Goal: Task Accomplishment & Management: Complete application form

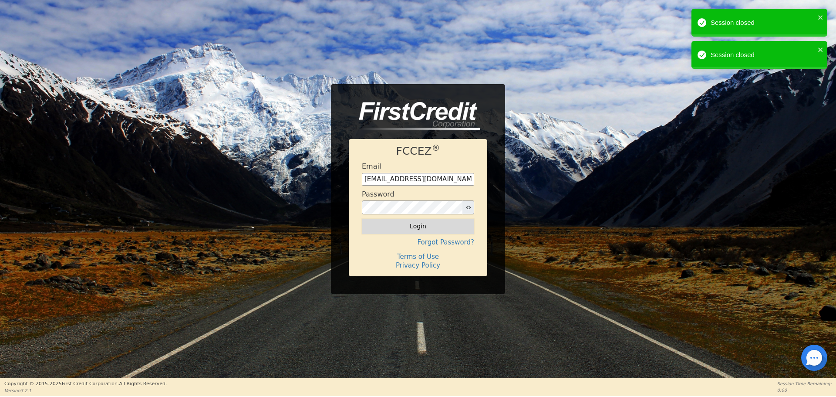
click at [415, 231] on button "Login" at bounding box center [418, 226] width 112 height 15
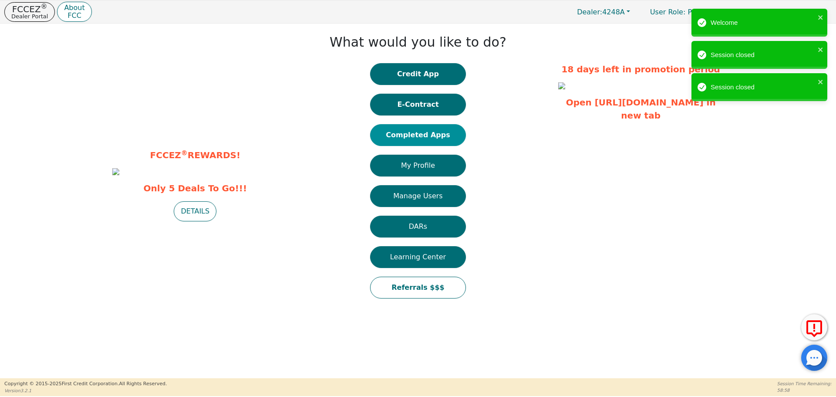
click at [433, 134] on button "Completed Apps" at bounding box center [418, 135] width 96 height 22
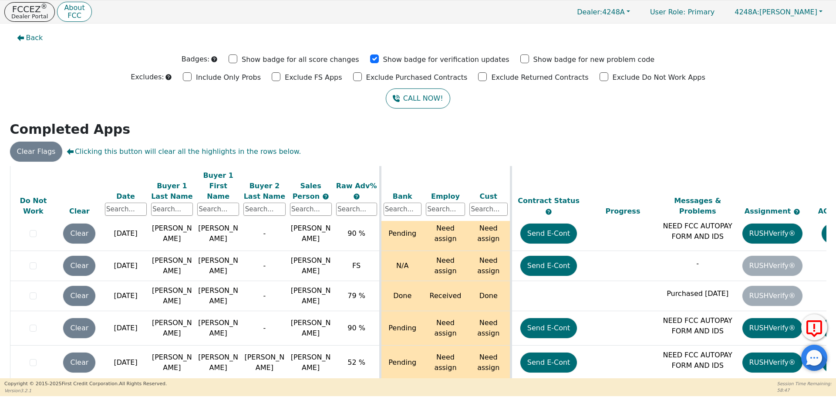
scroll to position [3212, 0]
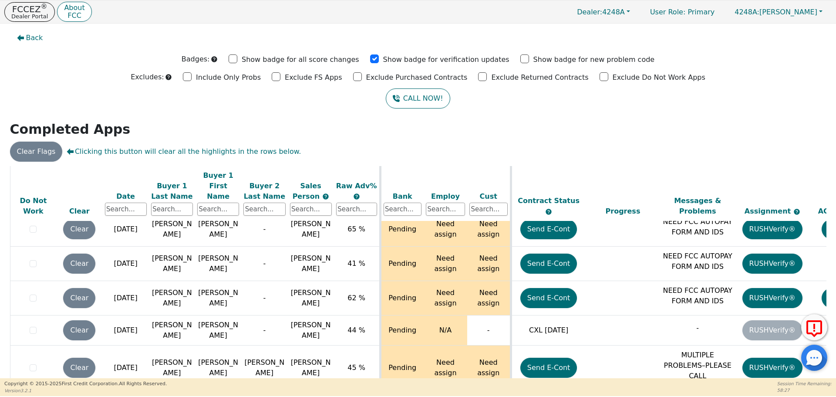
click at [831, 373] on div "Back Badges: Show badge for all score changes Show badge for verification updat…" at bounding box center [418, 201] width 836 height 355
drag, startPoint x: 833, startPoint y: 376, endPoint x: 833, endPoint y: 364, distance: 12.2
click at [833, 364] on div "Back Badges: Show badge for all score changes Show badge for verification updat…" at bounding box center [418, 201] width 836 height 355
click at [829, 275] on div "Back Badges: Show badge for all score changes Show badge for verification updat…" at bounding box center [418, 201] width 836 height 355
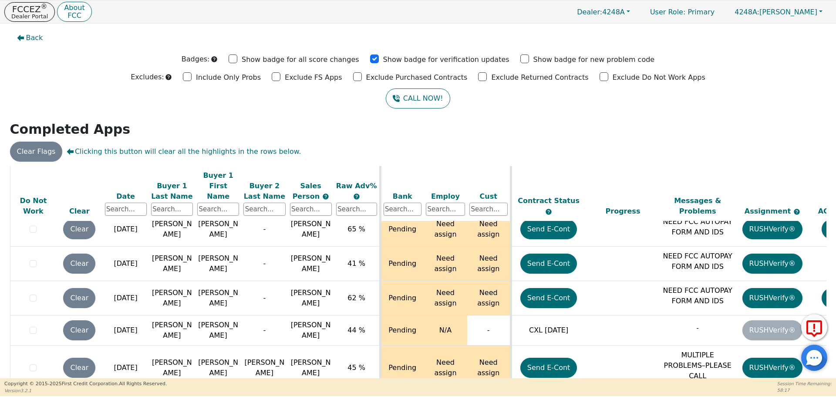
click at [829, 275] on div "Back Badges: Show badge for all score changes Show badge for verification updat…" at bounding box center [418, 201] width 836 height 355
click at [828, 372] on div "Back Badges: Show badge for all score changes Show badge for verification updat…" at bounding box center [418, 201] width 836 height 355
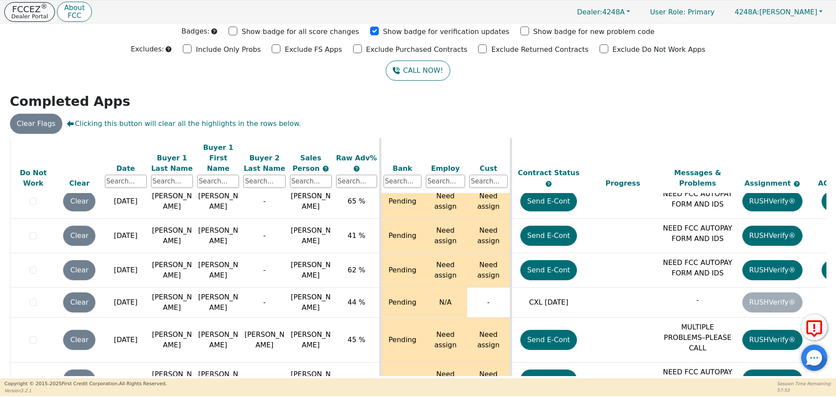
click at [38, 14] on p "Dealer Portal" at bounding box center [29, 17] width 37 height 6
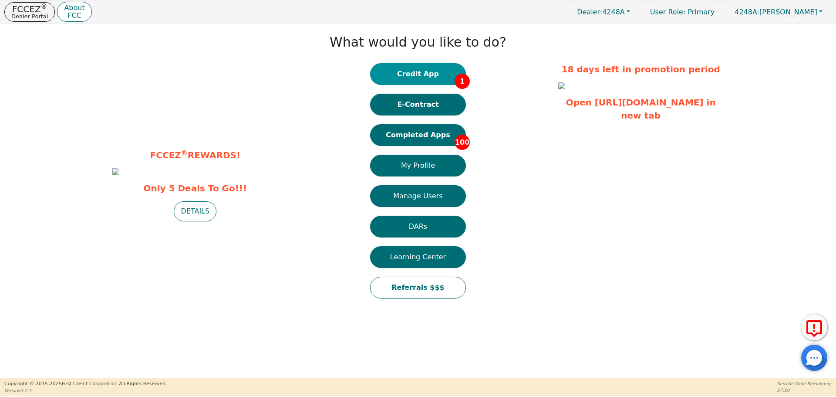
click at [432, 75] on button "Credit App 1" at bounding box center [418, 74] width 96 height 22
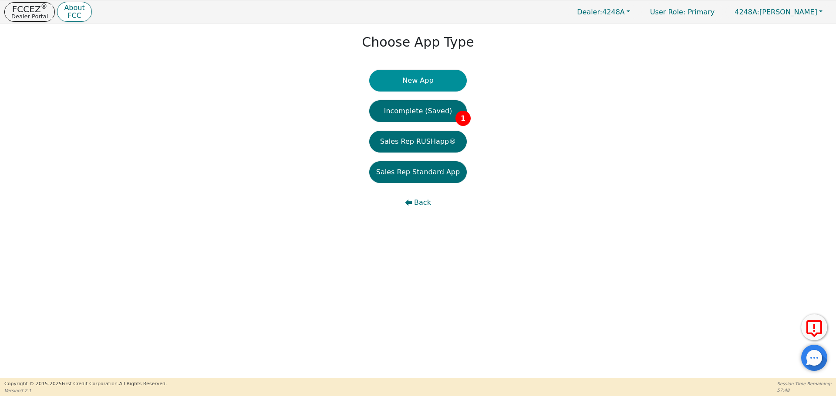
click at [425, 81] on button "New App" at bounding box center [418, 81] width 98 height 22
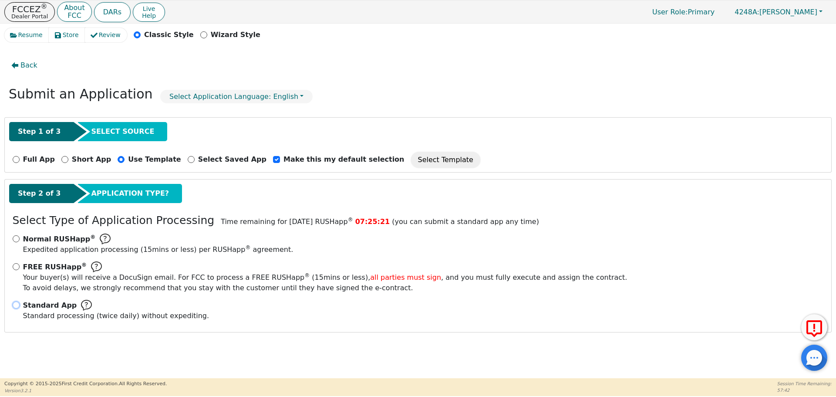
click at [15, 306] on input "Standard App Standard processing (twice daily) without expediting." at bounding box center [16, 304] width 7 height 7
radio input "true"
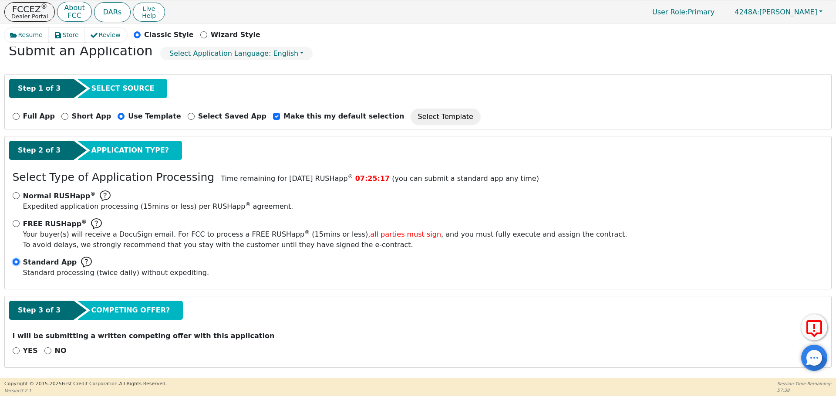
scroll to position [44, 0]
drag, startPoint x: 46, startPoint y: 350, endPoint x: 121, endPoint y: 349, distance: 74.5
click at [47, 350] on input "NO" at bounding box center [47, 350] width 7 height 7
radio input "true"
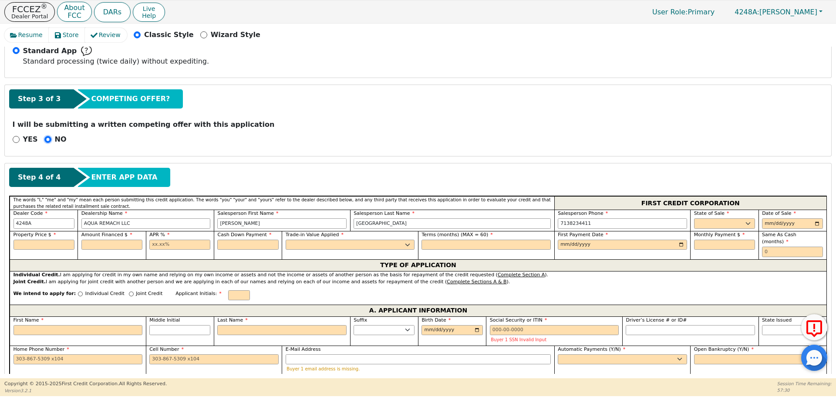
scroll to position [249, 0]
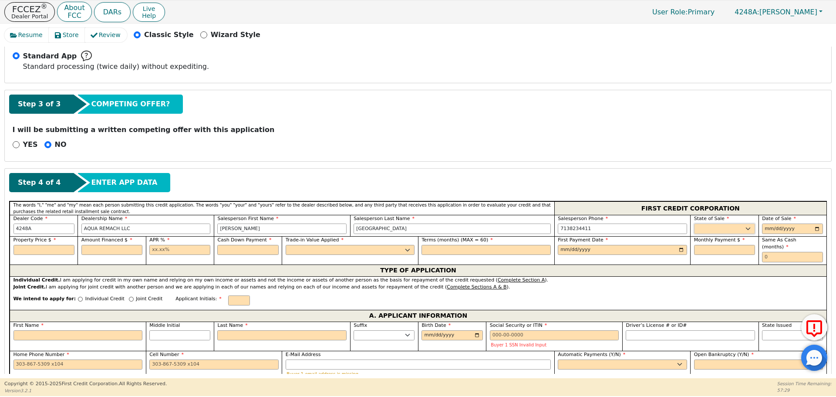
click at [702, 228] on select "AK AL AR AZ CA CO CT DC DE FL [GEOGRAPHIC_DATA] HI IA ID IL IN KS [GEOGRAPHIC_D…" at bounding box center [724, 228] width 61 height 10
select select "[GEOGRAPHIC_DATA]"
click at [701, 230] on select "AK AL AR AZ CA CO CT DC DE FL [GEOGRAPHIC_DATA] HI IA ID IL IN KS [GEOGRAPHIC_D…" at bounding box center [724, 228] width 61 height 10
click at [816, 228] on input "date" at bounding box center [792, 228] width 61 height 10
type input "[DATE]"
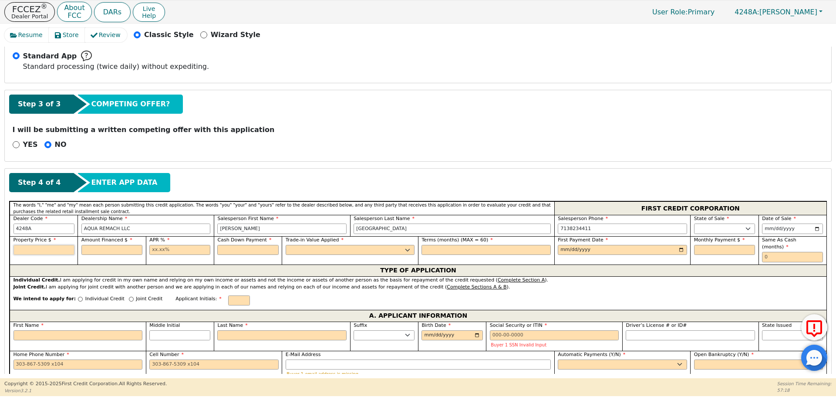
click at [31, 250] on input "text" at bounding box center [44, 250] width 61 height 10
type input "7500.00"
click at [117, 249] on input "text" at bounding box center [111, 250] width 61 height 10
type input "7500.00"
click at [151, 249] on input "text" at bounding box center [179, 250] width 61 height 10
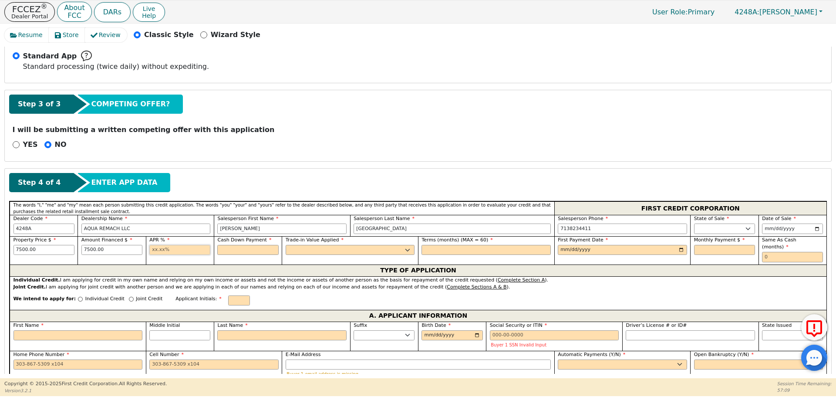
type input "17.99"
click at [226, 247] on input "text" at bounding box center [247, 250] width 61 height 10
type input "0.00"
click at [303, 250] on select "Yes No" at bounding box center [350, 250] width 129 height 10
select select "n"
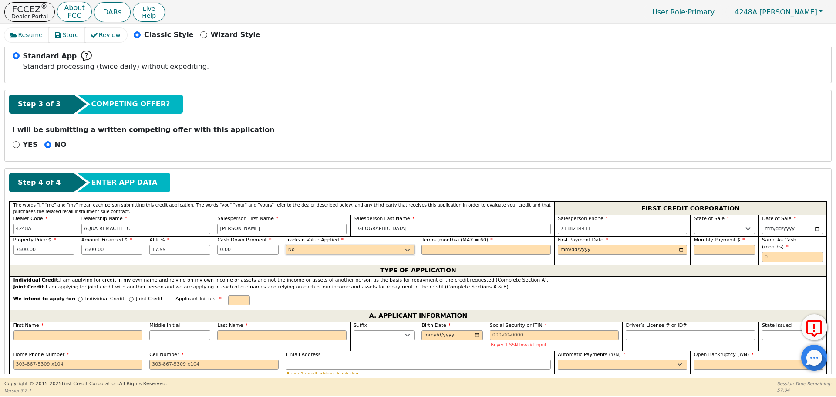
click at [286, 245] on select "Yes No" at bounding box center [350, 250] width 129 height 10
click at [433, 248] on input "text" at bounding box center [486, 250] width 129 height 10
type input "60"
click at [564, 251] on input "date" at bounding box center [622, 250] width 129 height 10
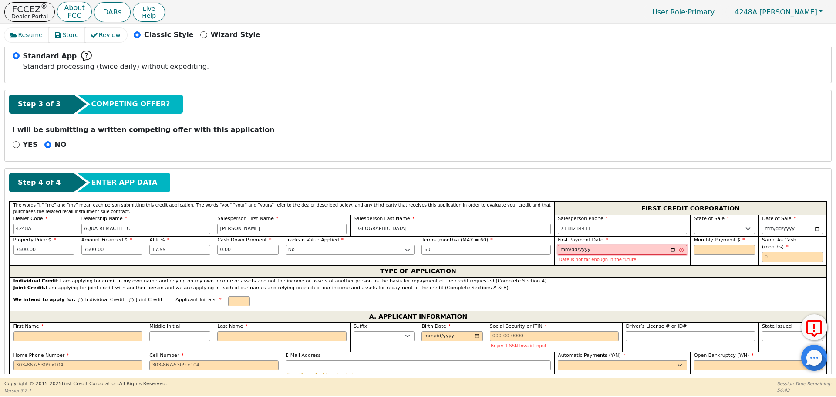
click at [574, 247] on input "[DATE]" at bounding box center [622, 250] width 129 height 10
click at [578, 248] on input "[DATE]" at bounding box center [622, 250] width 129 height 10
click at [574, 250] on input "[DATE]" at bounding box center [622, 250] width 129 height 10
type input "[PHONE_NUMBER]"
type input "[DATE]"
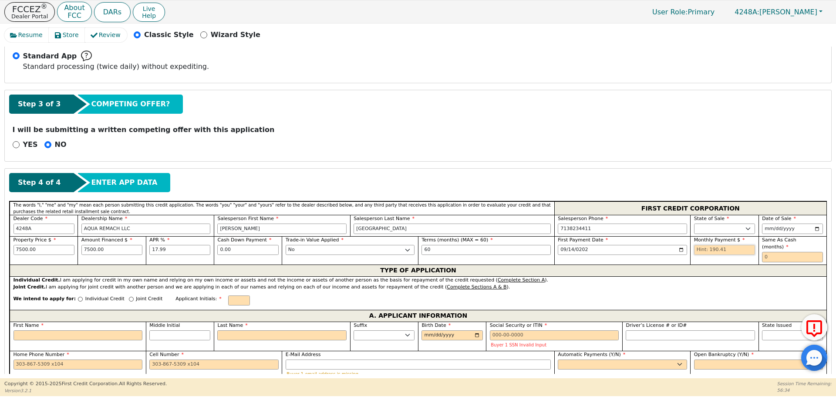
click at [694, 251] on input "text" at bounding box center [724, 250] width 61 height 10
type input "190.41"
drag, startPoint x: 34, startPoint y: 251, endPoint x: 0, endPoint y: 249, distance: 34.0
click at [0, 249] on div "Resume Store Review Classic Style Wizard Style Back Submit an Application Selec…" at bounding box center [418, 201] width 836 height 355
type input "4990.00"
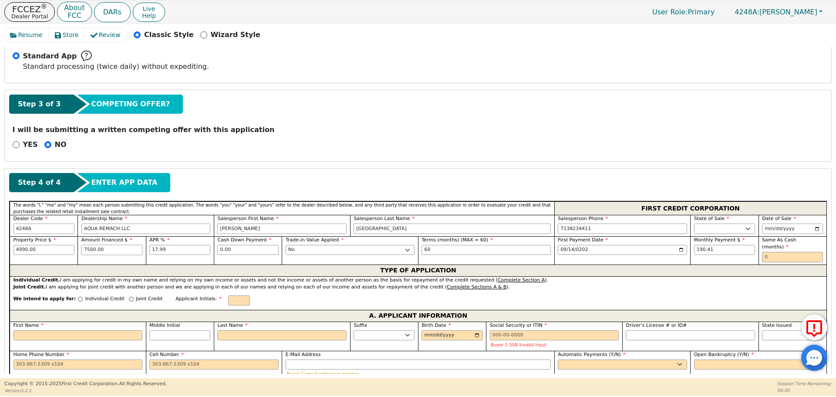
click at [112, 251] on input "7500.00" at bounding box center [111, 250] width 61 height 10
drag, startPoint x: 111, startPoint y: 251, endPoint x: 77, endPoint y: 250, distance: 34.4
click at [77, 250] on div "Property Price $ 4990.00 Amount Financed $ 7500.00 APR % 17.99 Cash Down Paymen…" at bounding box center [418, 250] width 817 height 28
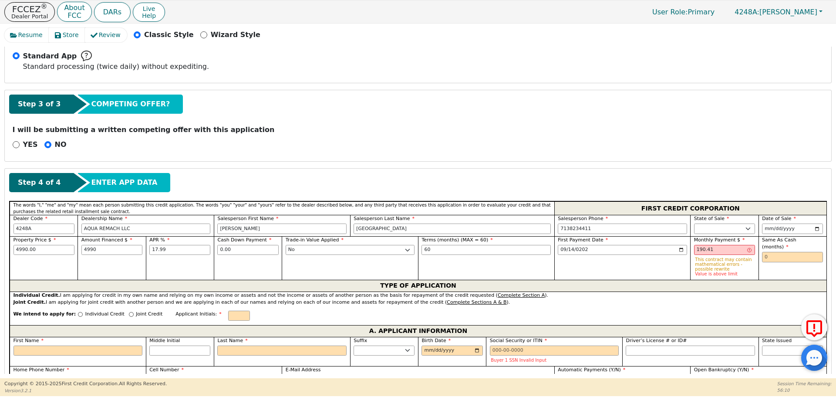
type input "4990.00"
click at [309, 258] on div "Trade-in Value Applied Yes No" at bounding box center [350, 258] width 136 height 44
click at [694, 250] on input "190.41" at bounding box center [724, 250] width 61 height 10
drag, startPoint x: 714, startPoint y: 248, endPoint x: 674, endPoint y: 245, distance: 40.2
click at [674, 247] on div "Property Price $ 4990.00 Amount Financed $ 4990.00 APR % 17.99 Cash Down Paymen…" at bounding box center [418, 258] width 817 height 44
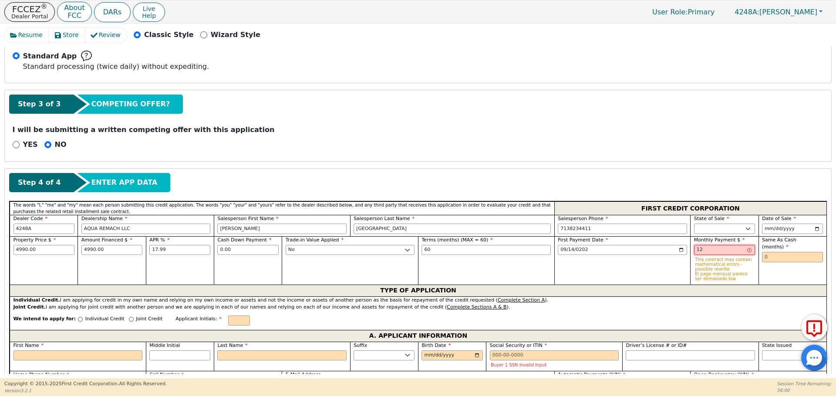
type input "1"
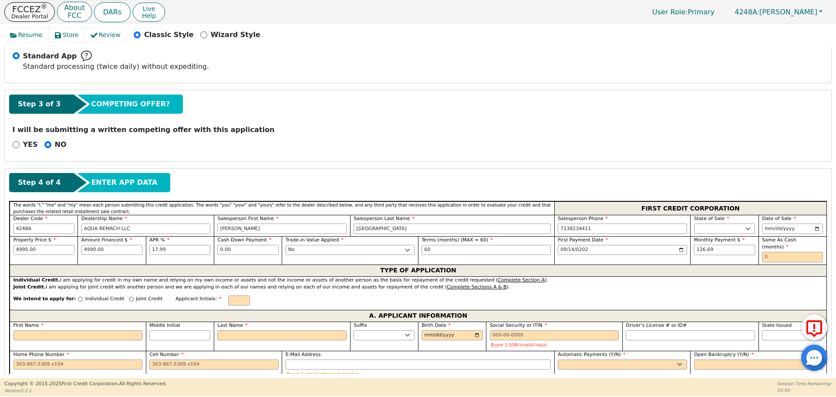
type input "126.69"
click at [763, 252] on input "text" at bounding box center [792, 257] width 61 height 10
type input "0"
click at [78, 297] on input "Individual Credit" at bounding box center [80, 299] width 5 height 5
radio input "true"
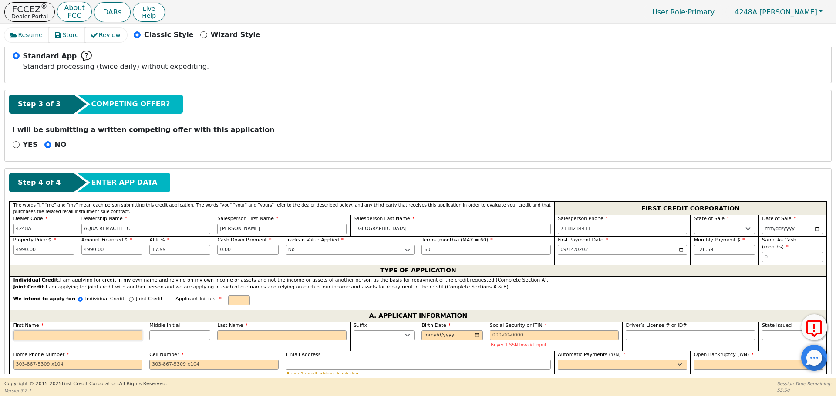
click at [33, 330] on input "First Name" at bounding box center [78, 335] width 129 height 10
type input "G"
type input "Ge"
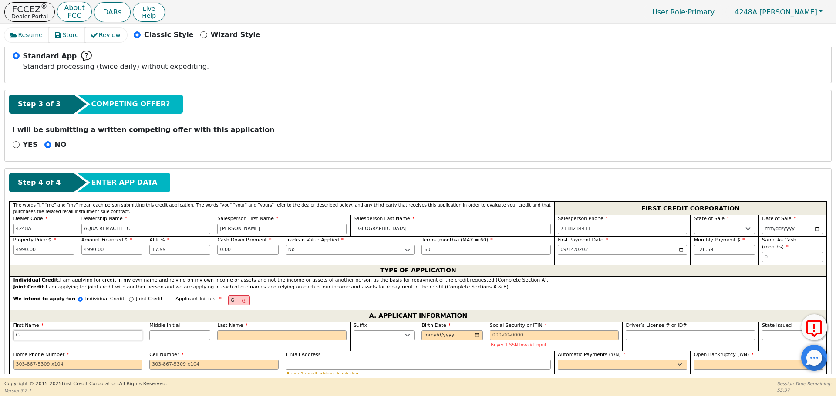
type input "Ge"
type input "Ger"
type input "[PERSON_NAME]"
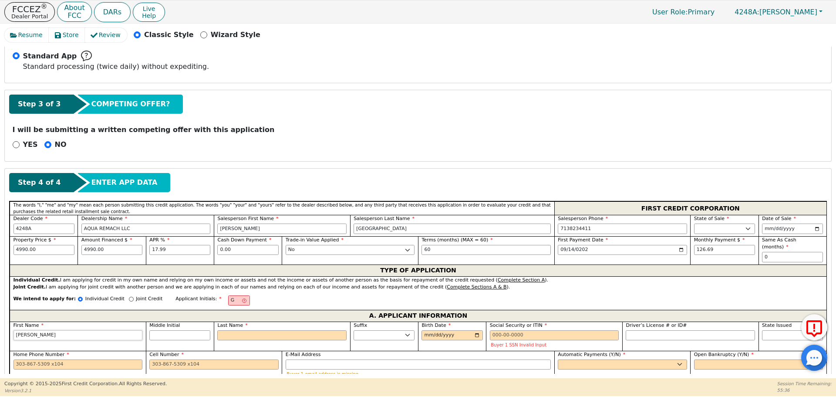
type input "Gerar"
type input "[PERSON_NAME]"
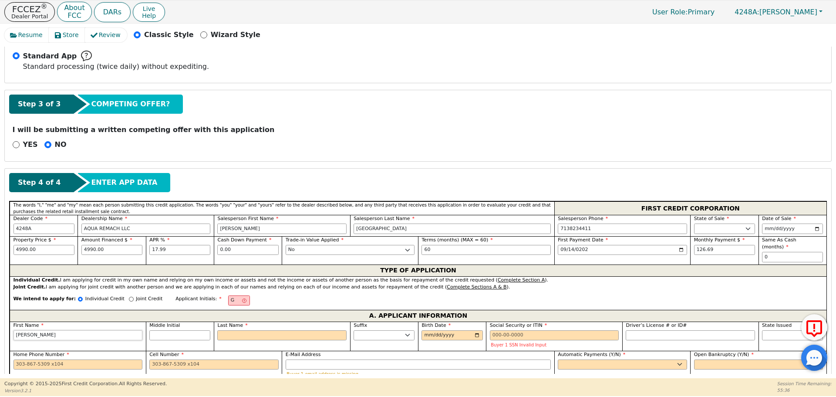
type input "[PERSON_NAME]"
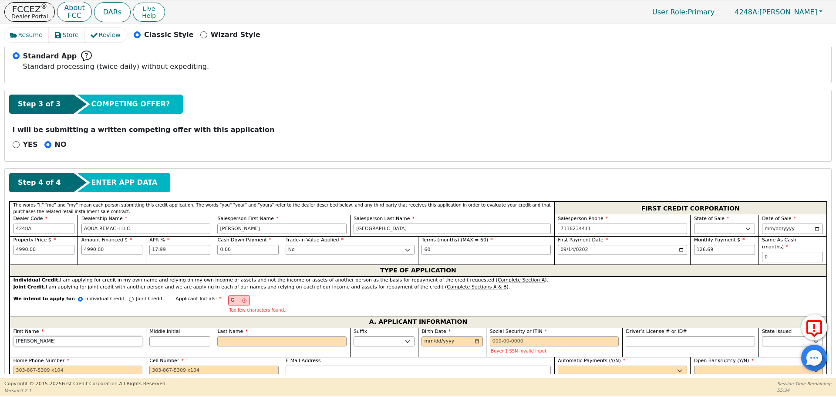
type input "[PERSON_NAME]"
click at [176, 336] on input "Middle Initial" at bounding box center [179, 341] width 61 height 10
type input "GE"
type input "E"
type input "[PERSON_NAME]"
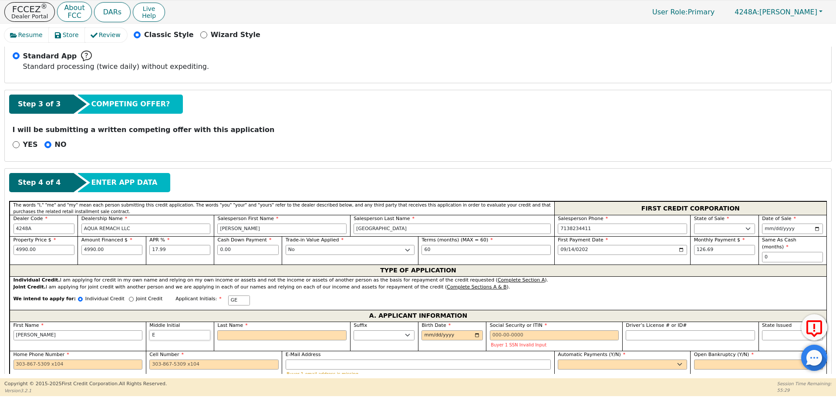
type input "E"
click at [238, 330] on input "Last Name" at bounding box center [281, 335] width 129 height 10
type input "P"
type input "GEP"
type input "[PERSON_NAME]"
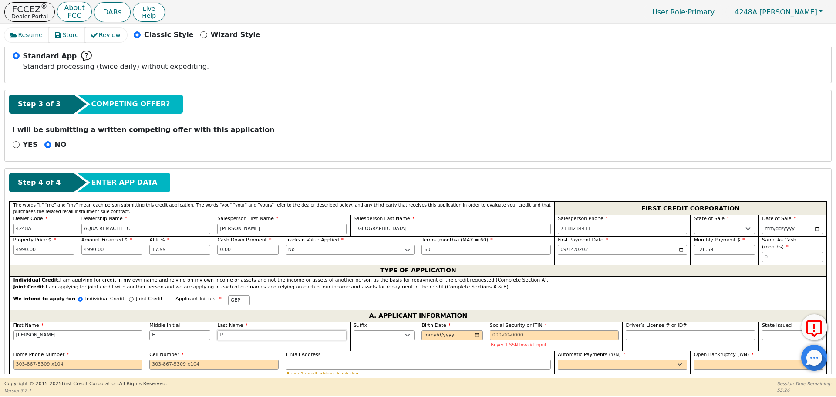
type input "Pe"
type input "[PERSON_NAME]"
type input "Per"
type input "[PERSON_NAME]"
type input "Pere"
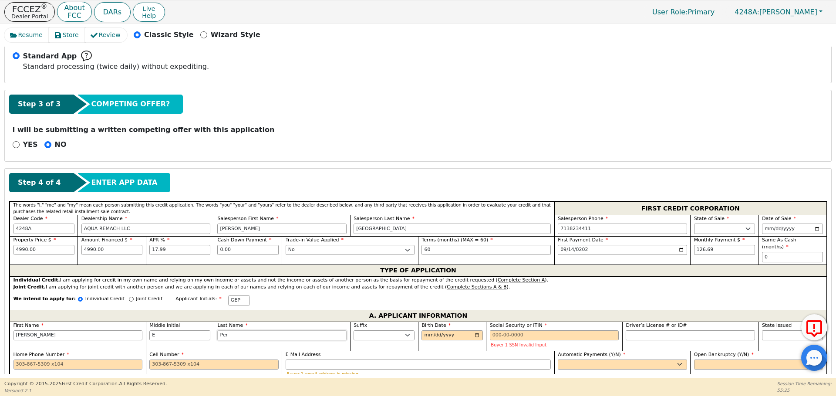
type input "[PERSON_NAME]"
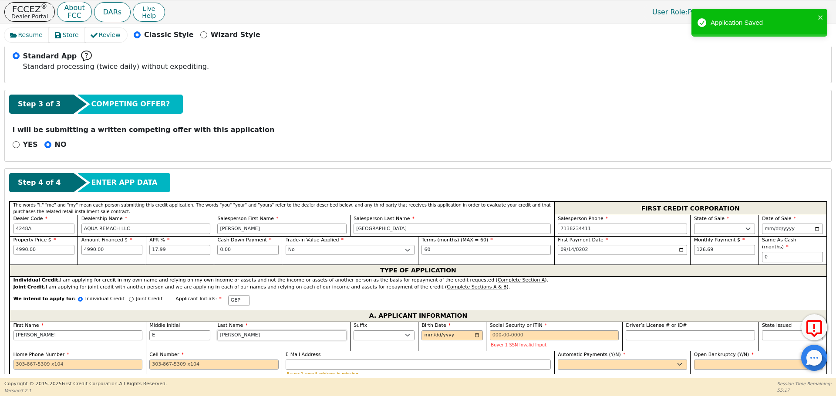
type input "[PERSON_NAME]"
click at [425, 330] on input "Birth Date" at bounding box center [452, 335] width 61 height 10
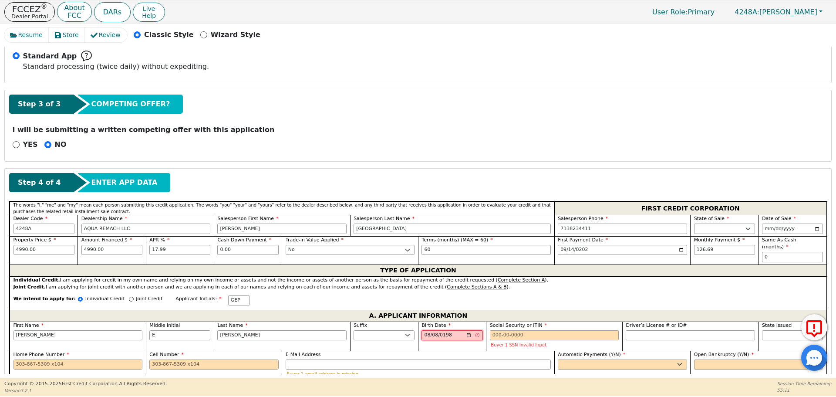
type input "[DATE]"
click at [492, 330] on input "Social Security or ITIN" at bounding box center [554, 335] width 129 height 10
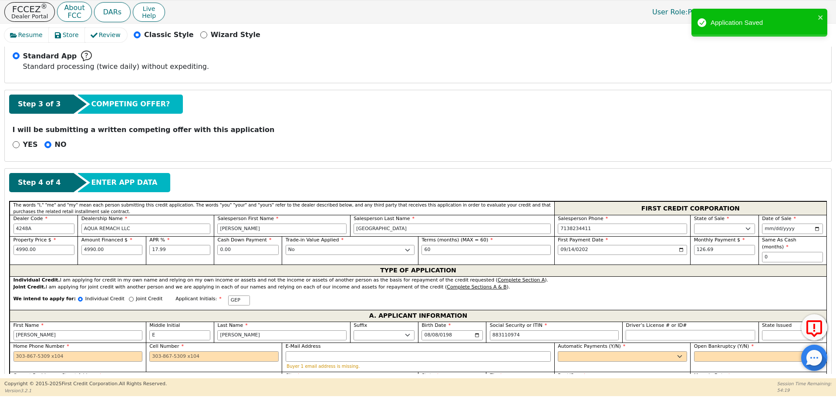
type input "***-**-0974"
click at [640, 330] on input "Driver’s License # or ID#" at bounding box center [690, 335] width 129 height 10
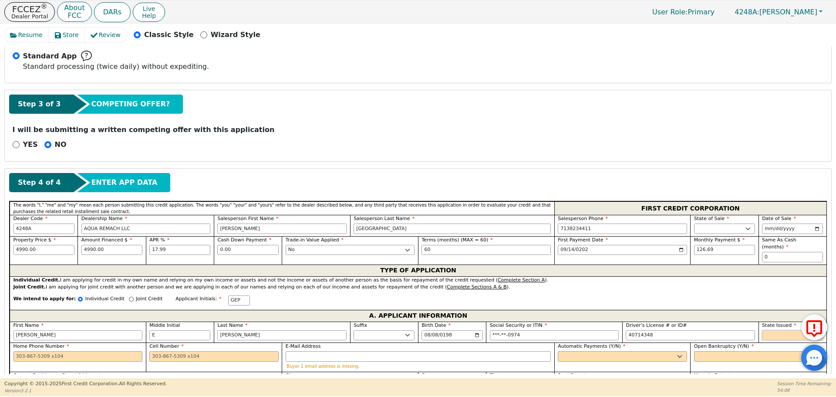
type input "********"
click at [777, 330] on select "AK AL AR AZ CA CO CT DC DE FL [GEOGRAPHIC_DATA] HI IA ID IL IN KS [GEOGRAPHIC_D…" at bounding box center [792, 335] width 61 height 10
click at [765, 330] on select "AK AL AR AZ CA CO CT DC DE FL [GEOGRAPHIC_DATA] HI IA ID IL IN KS [GEOGRAPHIC_D…" at bounding box center [792, 335] width 61 height 10
click at [763, 330] on select "AK AL AR AZ CA CO CT DC DE FL [GEOGRAPHIC_DATA] HI IA ID IL IN KS [GEOGRAPHIC_D…" at bounding box center [792, 335] width 61 height 10
select select "[GEOGRAPHIC_DATA]"
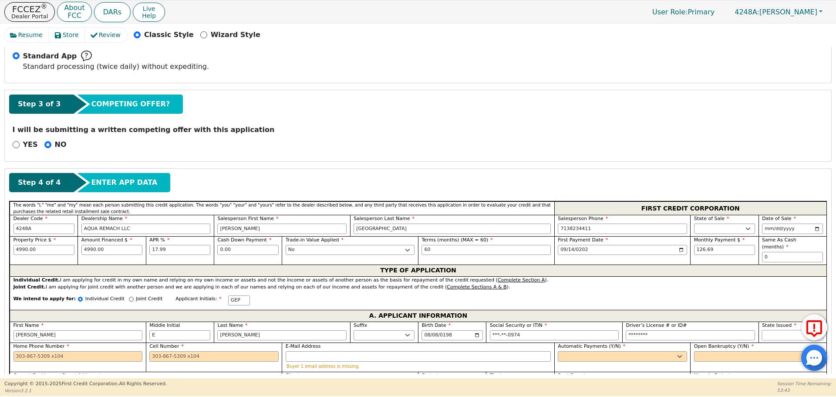
click at [767, 330] on select "AK AL AR AZ CA CO CT DC DE FL [GEOGRAPHIC_DATA] HI IA ID IL IN KS [GEOGRAPHIC_D…" at bounding box center [792, 335] width 61 height 10
click at [28, 351] on input "Home Phone Number" at bounding box center [78, 356] width 129 height 10
click at [17, 351] on input "Home Phone Number" at bounding box center [78, 356] width 129 height 10
type input "[PHONE_NUMBER]"
click at [156, 351] on input "Cell Number" at bounding box center [213, 356] width 129 height 10
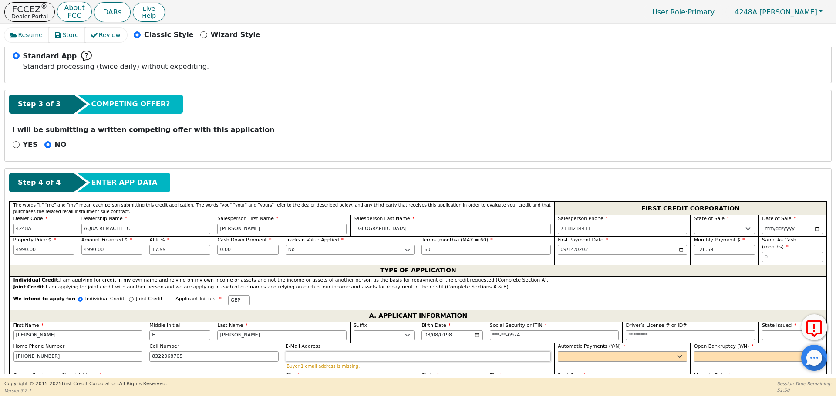
type input "[PHONE_NUMBER]"
click at [301, 351] on input "E-Mail Address" at bounding box center [418, 356] width 265 height 10
type input "[EMAIL_ADDRESS][DOMAIN_NAME]"
click at [564, 351] on select "Yes No" at bounding box center [622, 356] width 129 height 10
select select "y"
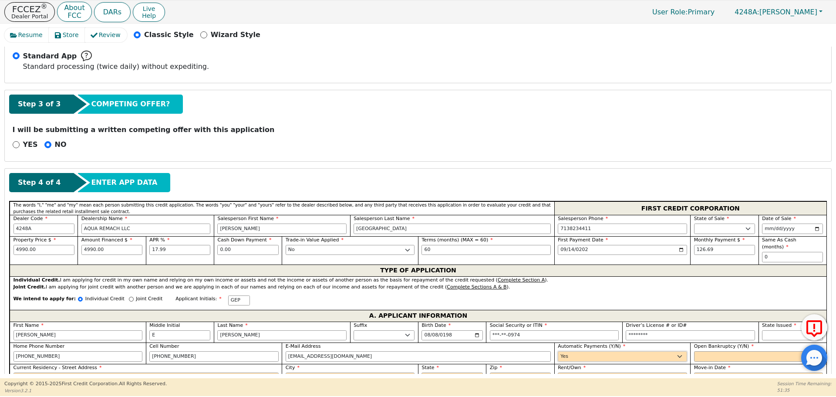
click at [558, 351] on select "Yes No" at bounding box center [622, 356] width 129 height 10
type input "[PERSON_NAME]"
click at [697, 351] on select "Yes No" at bounding box center [758, 356] width 129 height 10
select select "n"
click at [694, 351] on select "Yes No" at bounding box center [758, 356] width 129 height 10
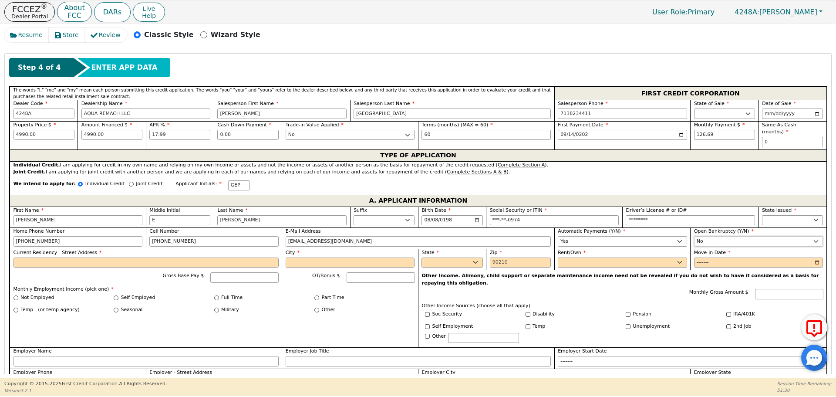
scroll to position [376, 0]
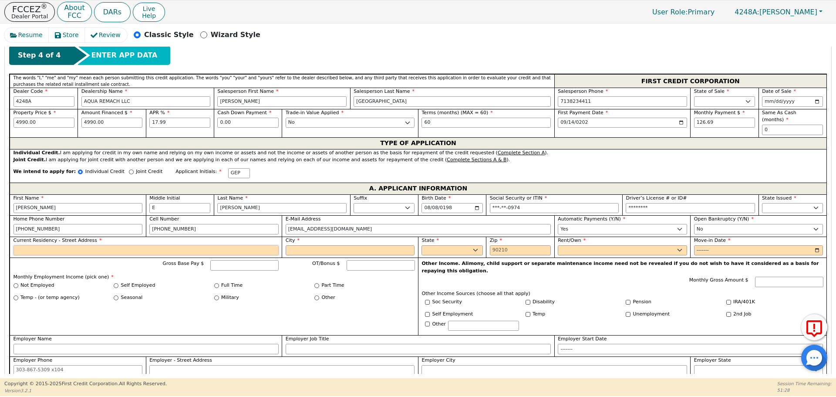
click at [30, 246] on input "Current Residency - Street Address" at bounding box center [146, 250] width 265 height 10
type input "[STREET_ADDRESS][PERSON_NAME]"
click at [302, 245] on input "City" at bounding box center [350, 250] width 129 height 10
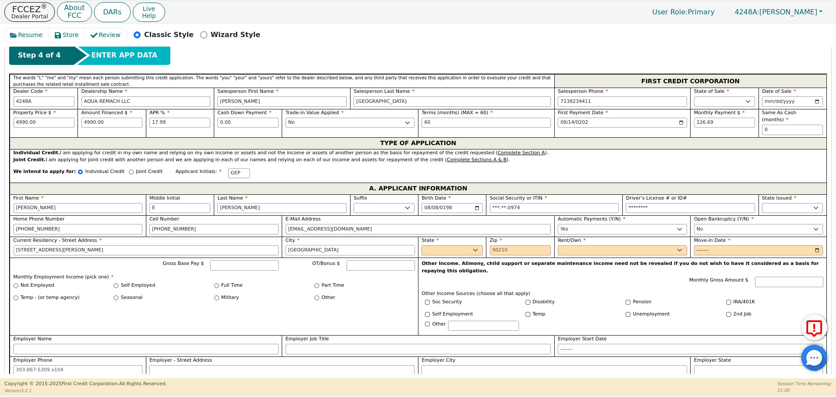
type input "[GEOGRAPHIC_DATA]"
click at [445, 245] on select "AK AL AR AZ CA CO CT DC DE FL [GEOGRAPHIC_DATA] HI IA ID IL IN KS [GEOGRAPHIC_D…" at bounding box center [452, 250] width 61 height 10
select select "[GEOGRAPHIC_DATA]"
click at [444, 245] on select "AK AL AR AZ CA CO CT DC DE FL [GEOGRAPHIC_DATA] HI IA ID IL IN KS [GEOGRAPHIC_D…" at bounding box center [452, 250] width 61 height 10
click at [492, 245] on input "Zip" at bounding box center [520, 250] width 61 height 10
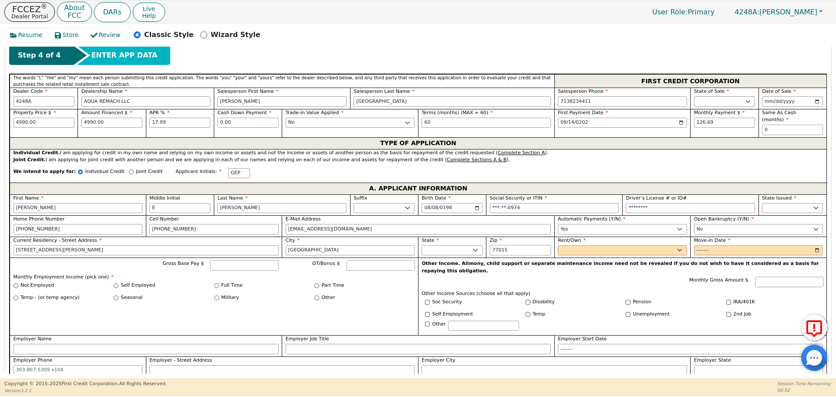
type input "77015"
click at [573, 245] on select "Rent Own" at bounding box center [622, 250] width 129 height 10
select select "Own"
click at [558, 245] on select "Rent Own" at bounding box center [622, 250] width 129 height 10
click at [696, 245] on input "Move-in Date" at bounding box center [758, 250] width 129 height 10
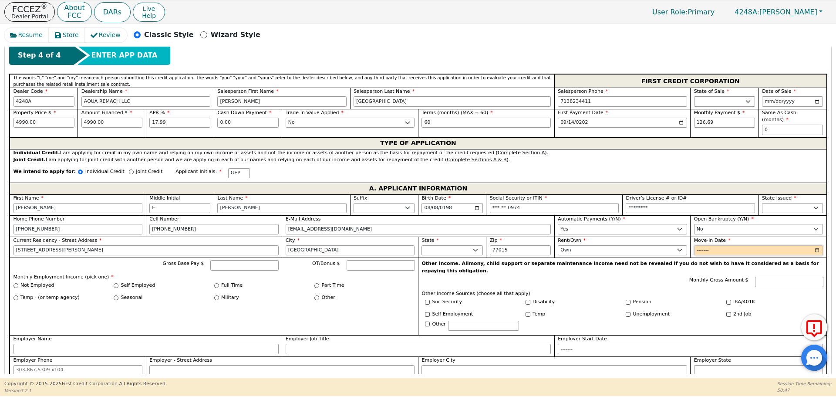
click at [811, 245] on input "Move-in Date" at bounding box center [758, 250] width 129 height 10
click at [815, 245] on input "Move-in Date" at bounding box center [758, 250] width 129 height 10
type input "2025-08"
click at [815, 245] on input "2025-08" at bounding box center [758, 250] width 129 height 10
click at [732, 245] on input "2025-08" at bounding box center [758, 250] width 129 height 10
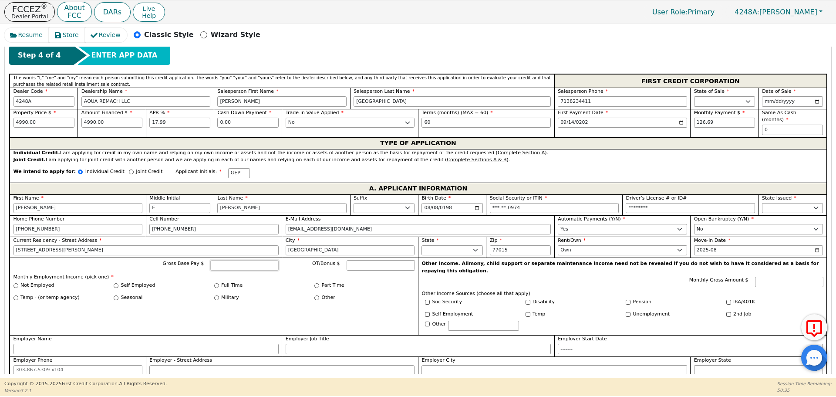
click at [229, 260] on input "Gross Base Pay $" at bounding box center [244, 265] width 68 height 10
type input "8000.00"
click at [37, 344] on input "Employer Name" at bounding box center [146, 349] width 265 height 10
type input "COTTON"
click at [293, 344] on input "Employer Job Title" at bounding box center [418, 349] width 265 height 10
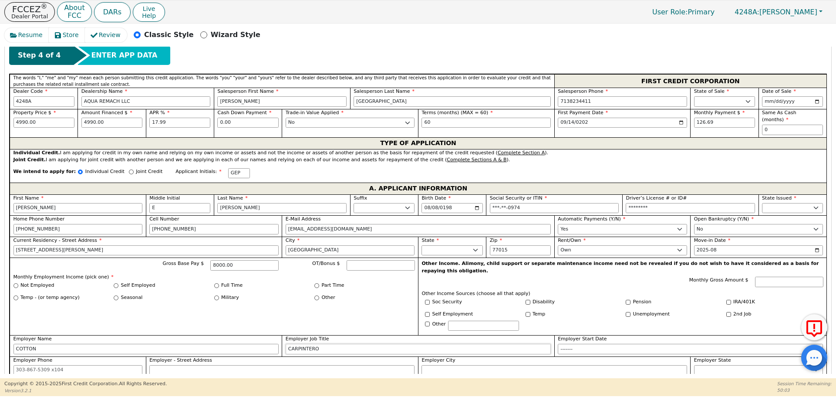
type input "CARPINTERO"
click at [564, 344] on input "Employer Start Date" at bounding box center [690, 349] width 265 height 10
click at [579, 344] on input "Employer Start Date" at bounding box center [690, 349] width 265 height 10
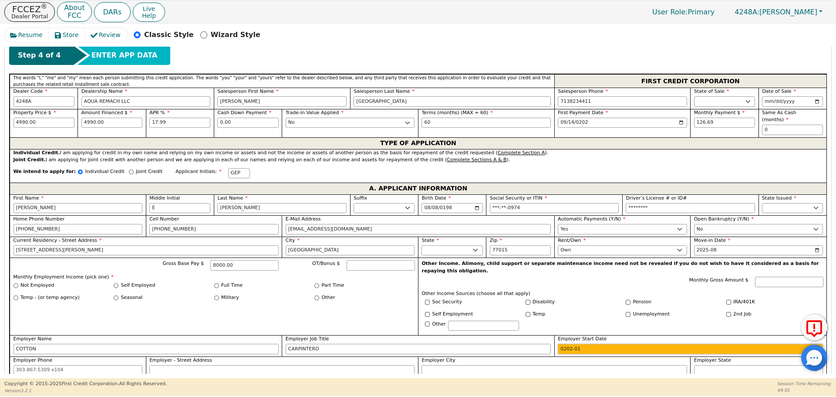
type input "2023-01"
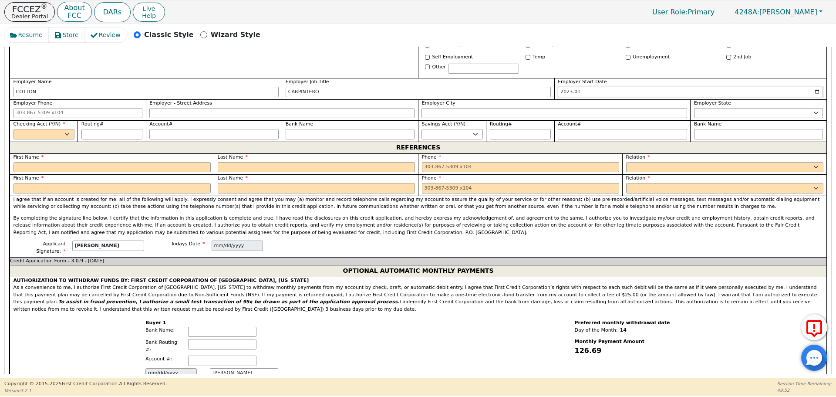
scroll to position [628, 0]
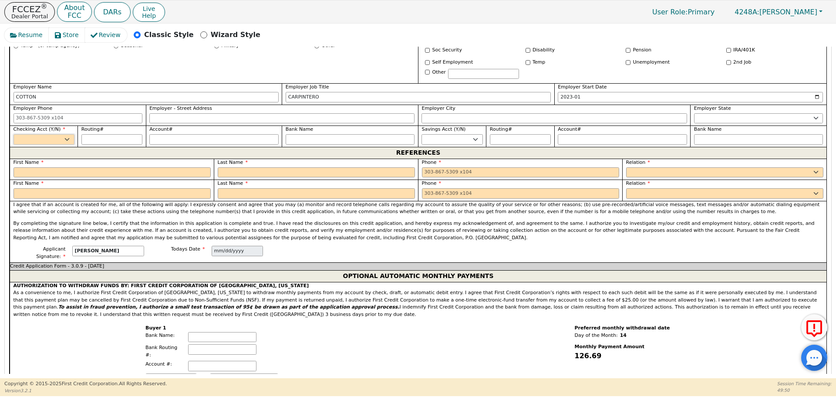
click at [65, 134] on select "Yes No" at bounding box center [44, 139] width 61 height 10
select select "y"
click at [14, 134] on select "Yes No" at bounding box center [44, 139] width 61 height 10
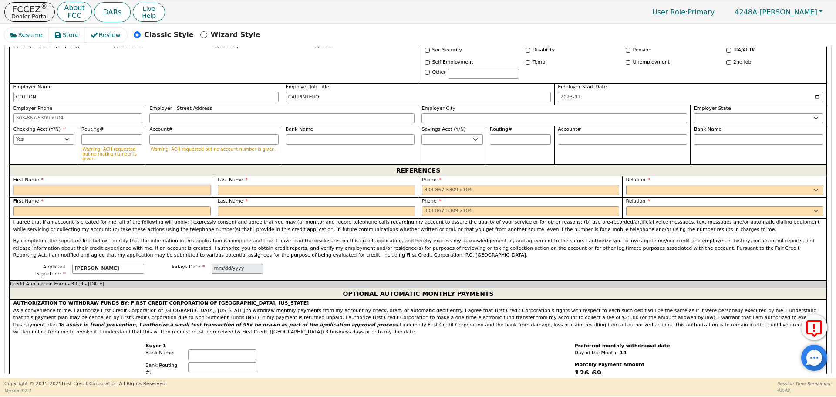
click at [24, 176] on div "First Name" at bounding box center [112, 185] width 197 height 19
type input "[PERSON_NAME]"
click at [227, 185] on input "text" at bounding box center [316, 190] width 197 height 10
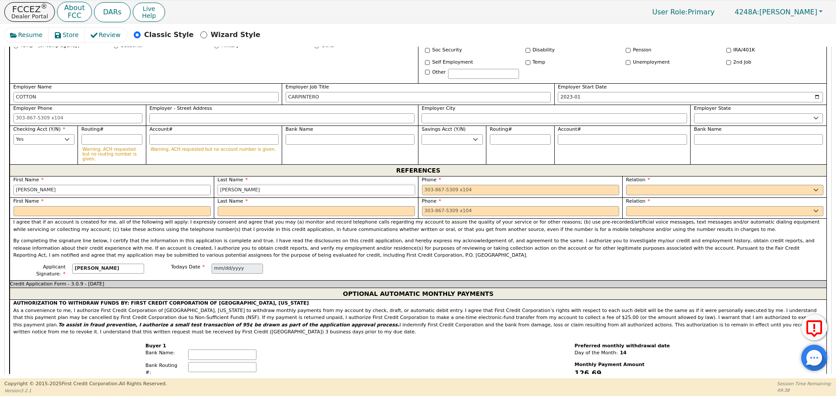
type input "[PERSON_NAME]"
click at [423, 185] on input "tel" at bounding box center [520, 190] width 197 height 10
type input "[PHONE_NUMBER]"
click at [635, 185] on select "FATHER MOTHER SISTER BROTHER DAUGHTER SON CO-WORKER NEIGHBOR FRIEND COUSIN G-MO…" at bounding box center [724, 190] width 197 height 10
select select "FRIEND"
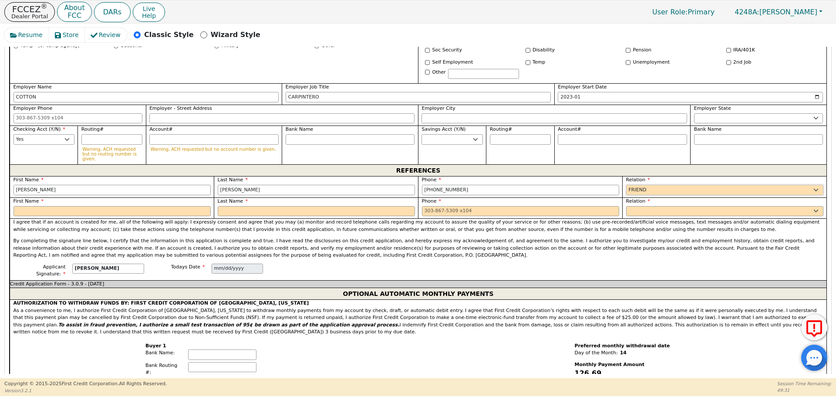
click at [626, 185] on select "FATHER MOTHER SISTER BROTHER DAUGHTER SON CO-WORKER NEIGHBOR FRIEND COUSIN G-MO…" at bounding box center [724, 190] width 197 height 10
click at [33, 206] on input "text" at bounding box center [112, 211] width 197 height 10
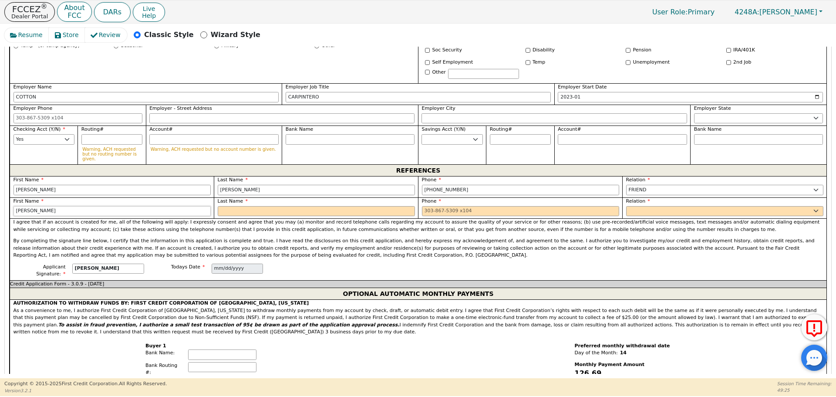
type input "[PERSON_NAME]"
click at [243, 206] on input "text" at bounding box center [316, 211] width 197 height 10
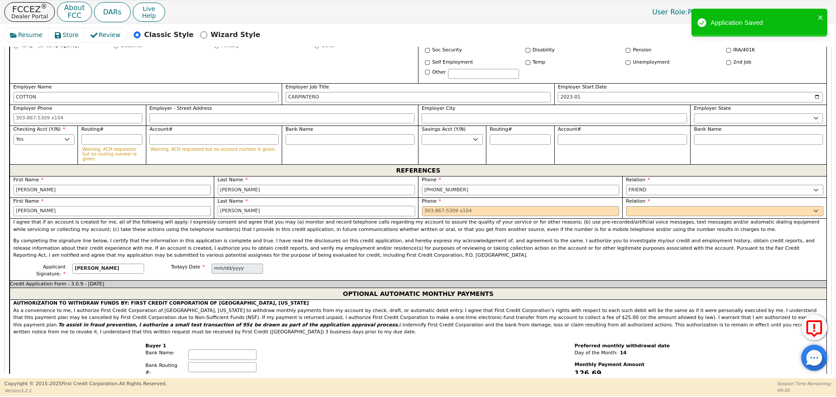
type input "[PERSON_NAME]"
click at [422, 206] on input "tel" at bounding box center [520, 211] width 197 height 10
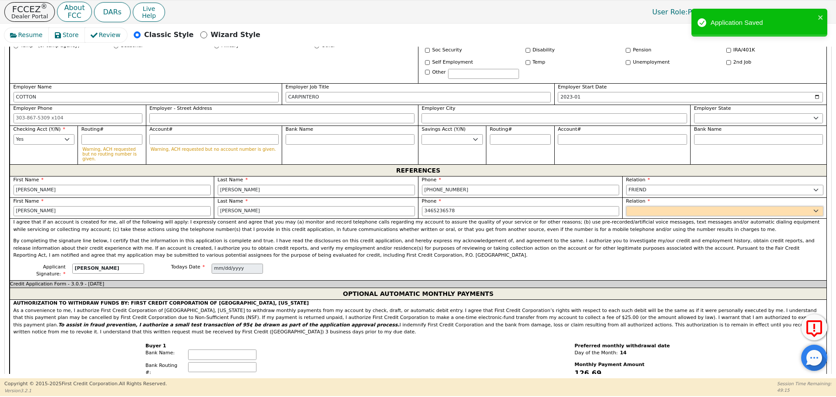
type input "[PHONE_NUMBER]"
click at [656, 206] on select "FATHER MOTHER SISTER BROTHER DAUGHTER SON CO-WORKER NEIGHBOR FRIEND COUSIN G-MO…" at bounding box center [724, 211] width 197 height 10
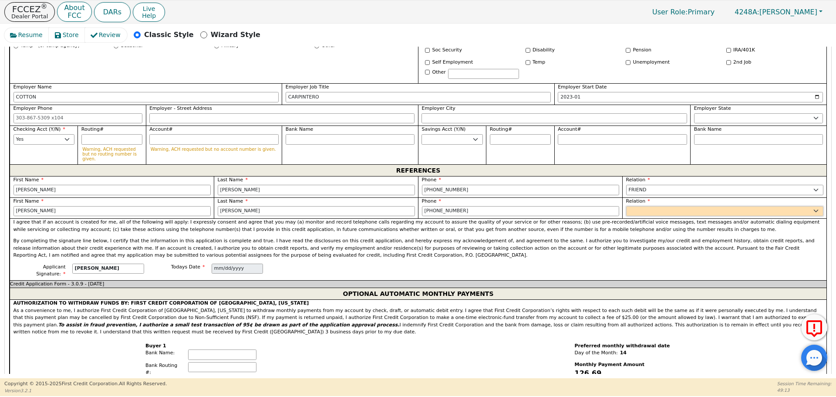
select select "FRIEND"
click at [626, 206] on select "FATHER MOTHER SISTER BROTHER DAUGHTER SON CO-WORKER NEIGHBOR FRIEND COUSIN G-MO…" at bounding box center [724, 211] width 197 height 10
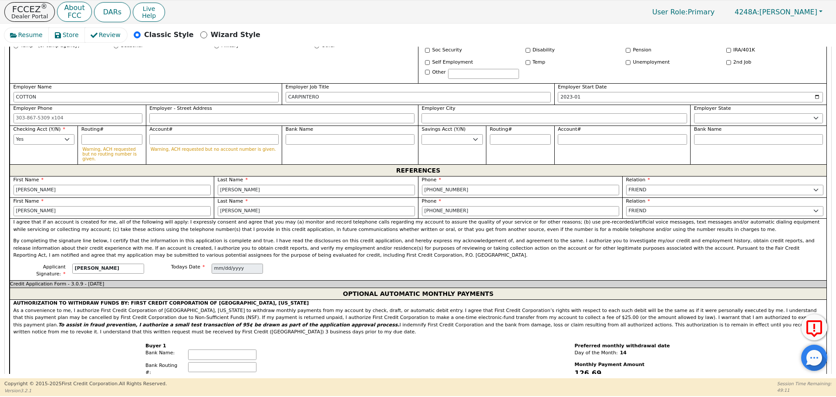
click at [832, 209] on div "Resume Store Review Classic Style Wizard Style Back Submit an Application Selec…" at bounding box center [418, 201] width 836 height 355
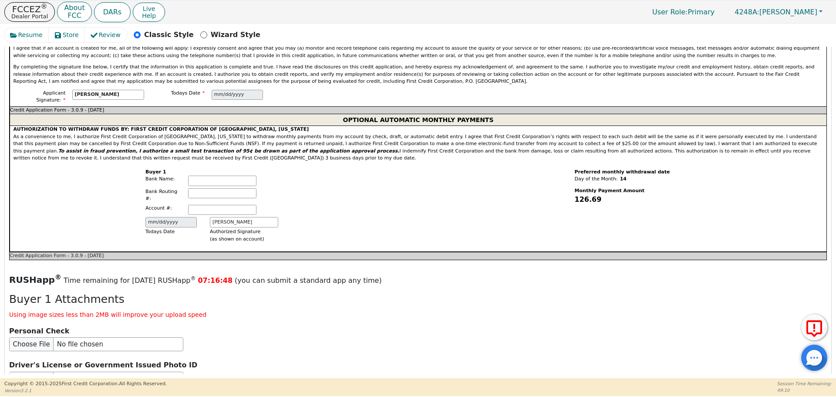
scroll to position [1000, 0]
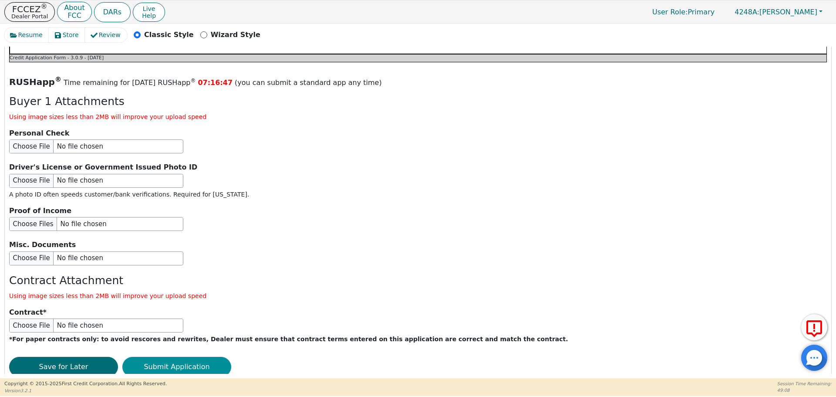
click at [196, 357] on button "Submit Application" at bounding box center [176, 367] width 109 height 20
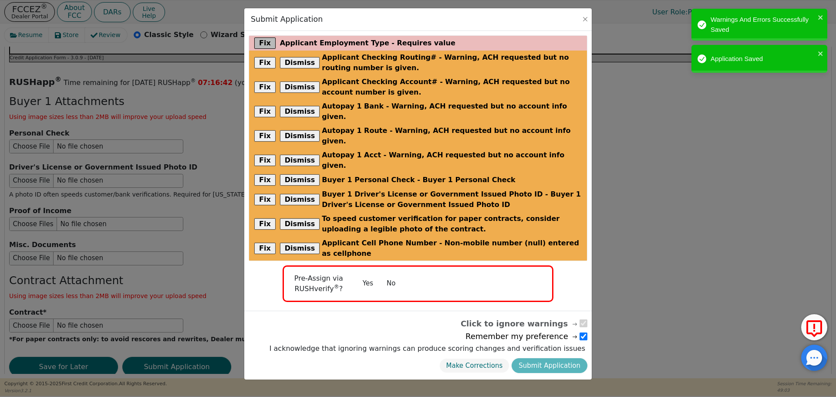
click at [266, 41] on button "Fix" at bounding box center [264, 42] width 21 height 11
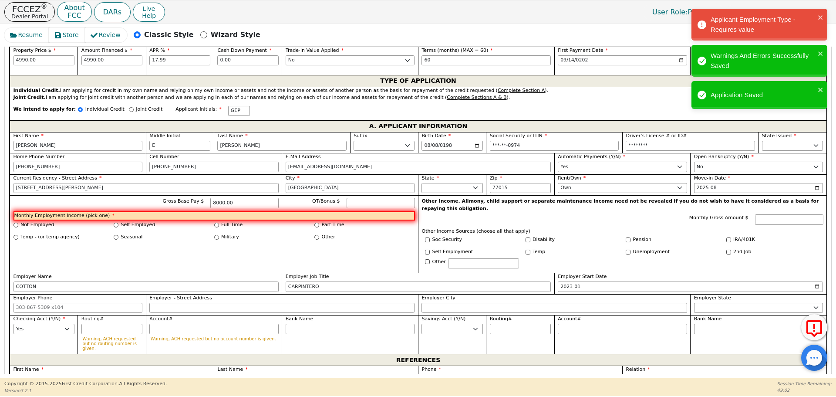
scroll to position [437, 0]
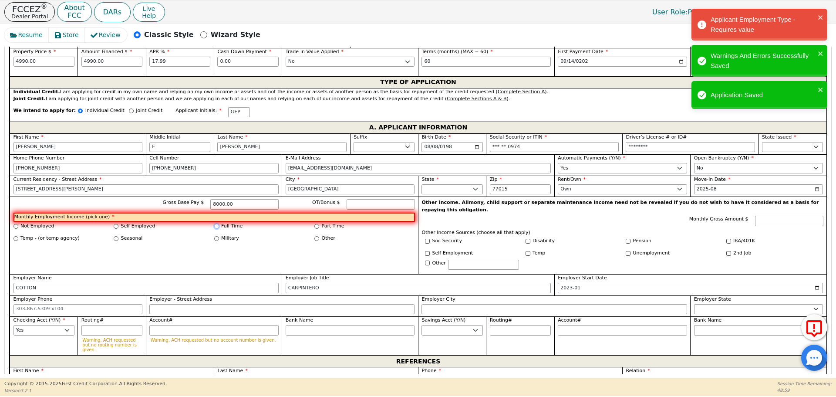
click at [216, 224] on input "Full Time" at bounding box center [216, 226] width 5 height 5
radio input "true"
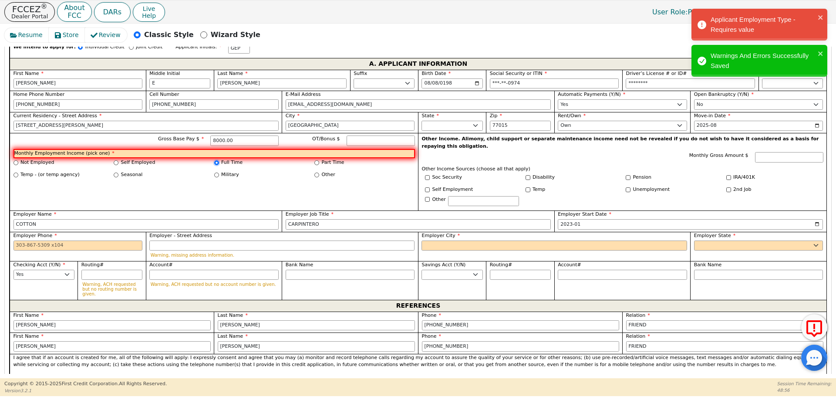
scroll to position [513, 0]
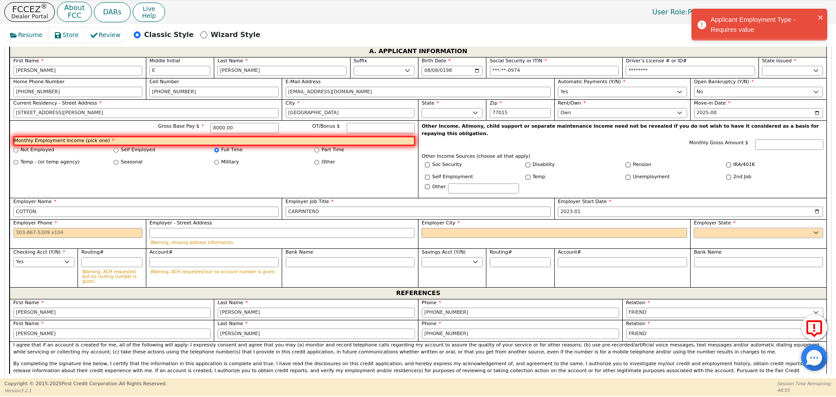
click at [716, 228] on select "AK AL AR AZ CA CO CT DC DE FL [GEOGRAPHIC_DATA] HI IA ID [GEOGRAPHIC_DATA] IN K…" at bounding box center [758, 233] width 129 height 10
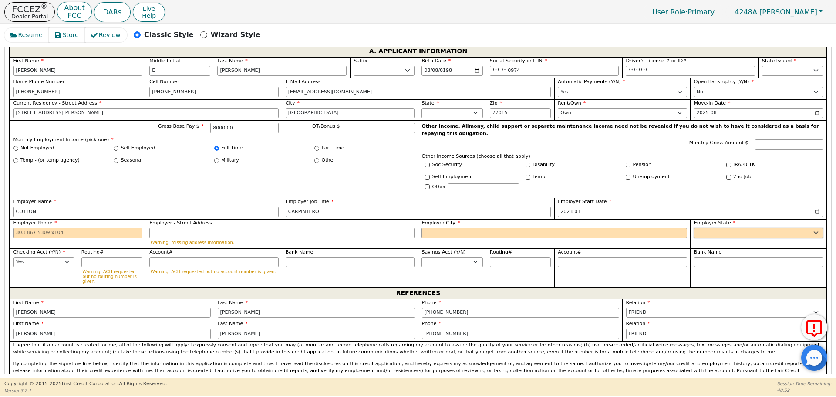
select select "[GEOGRAPHIC_DATA]"
click at [716, 228] on select "AK AL AR AZ CA CO CT DC DE FL [GEOGRAPHIC_DATA] HI IA ID [GEOGRAPHIC_DATA] IN K…" at bounding box center [758, 233] width 129 height 10
click at [449, 228] on input "Employer City" at bounding box center [554, 233] width 265 height 10
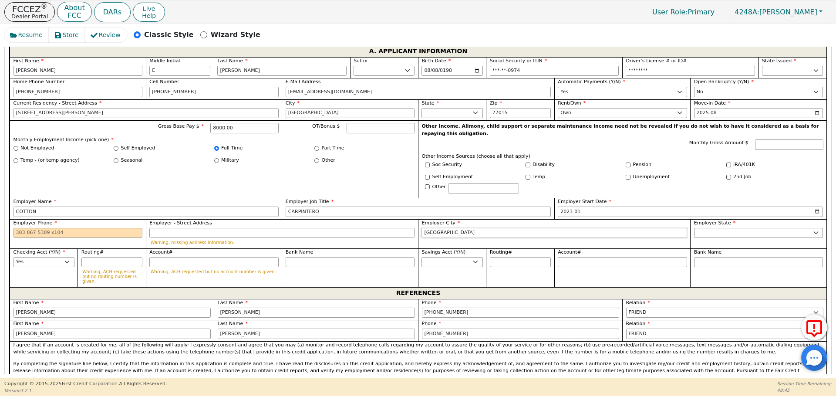
type input "[GEOGRAPHIC_DATA]"
click at [17, 228] on input "Employer Phone" at bounding box center [78, 233] width 129 height 10
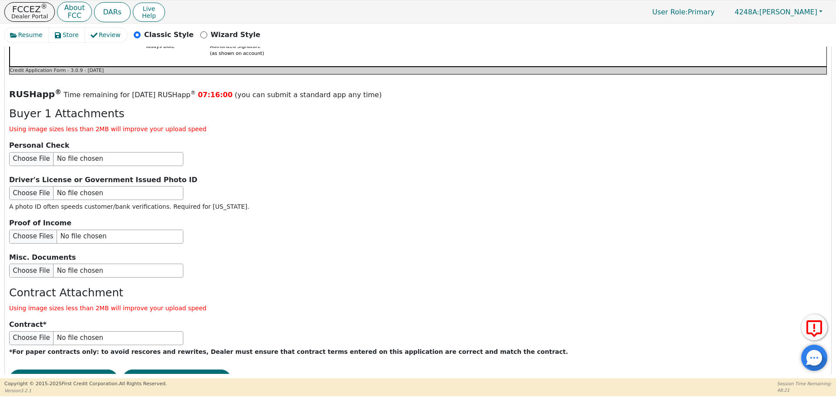
scroll to position [1008, 0]
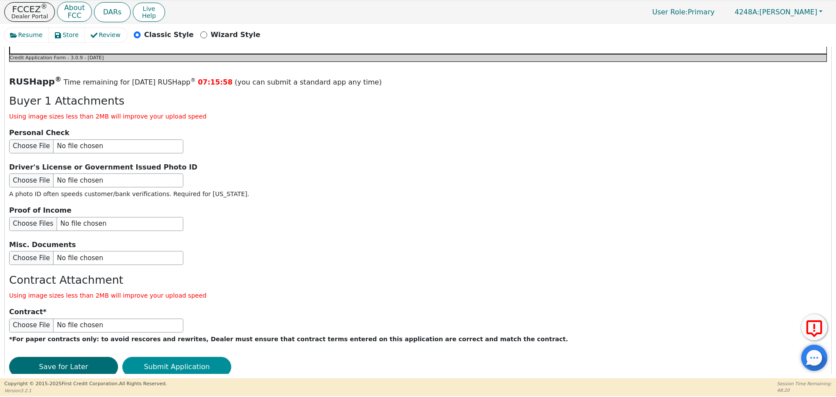
type input "[PHONE_NUMBER]"
click at [191, 357] on button "Submit Application" at bounding box center [176, 367] width 109 height 20
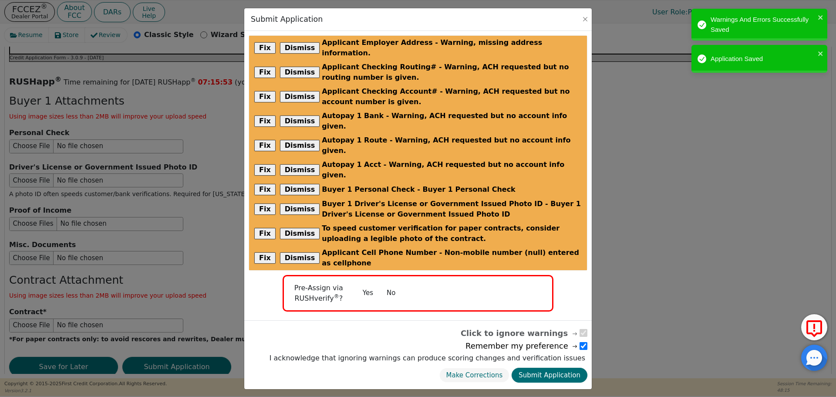
click at [390, 285] on button "No" at bounding box center [391, 292] width 23 height 15
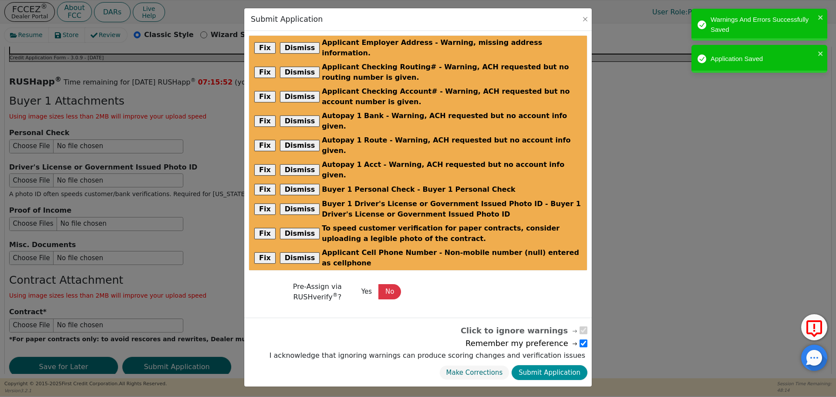
click at [557, 365] on button "Submit Application" at bounding box center [550, 372] width 76 height 15
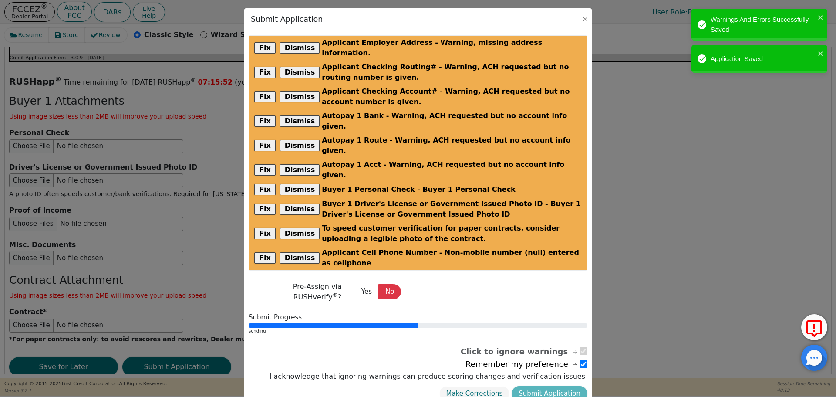
radio input "false"
checkbox input "false"
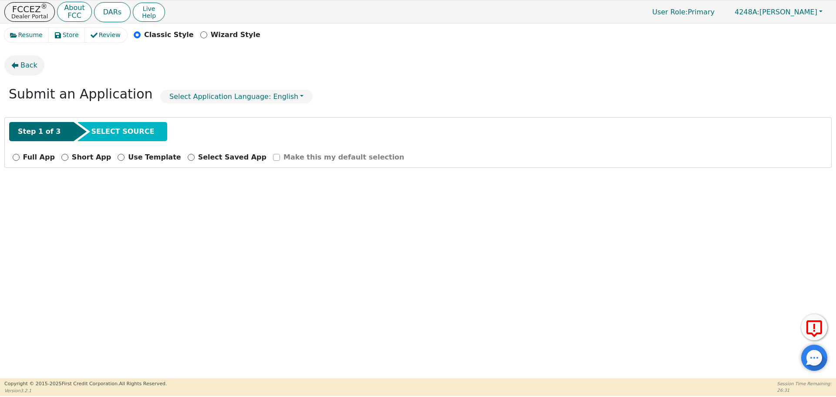
click at [32, 66] on span "Back" at bounding box center [28, 65] width 17 height 10
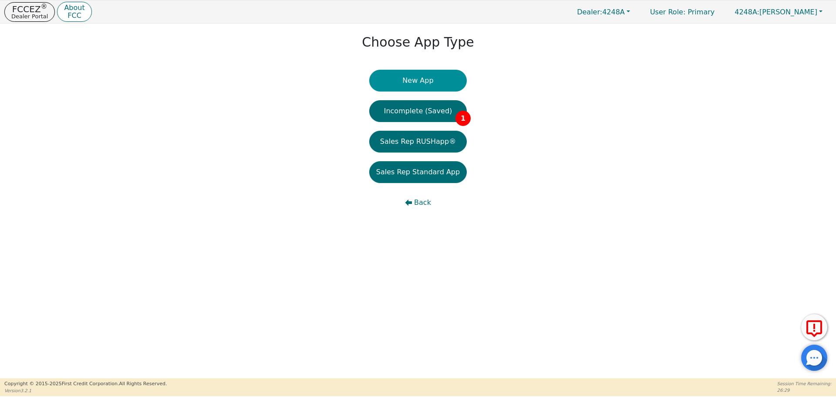
click at [429, 82] on button "New App" at bounding box center [418, 81] width 98 height 22
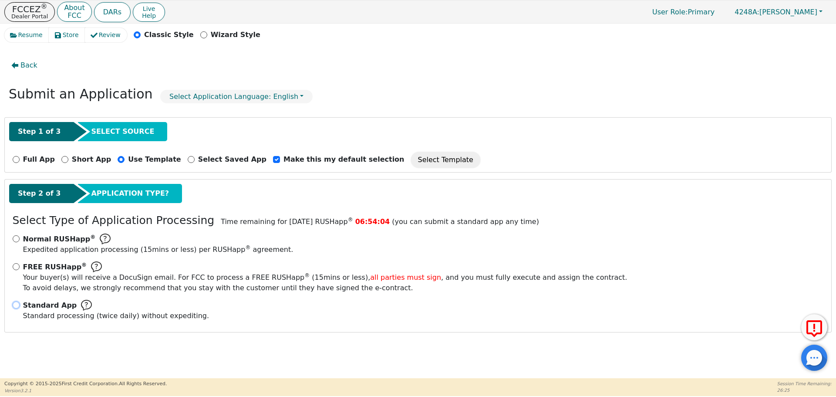
click at [18, 304] on input "Standard App Standard processing (twice daily) without expediting." at bounding box center [16, 304] width 7 height 7
radio input "true"
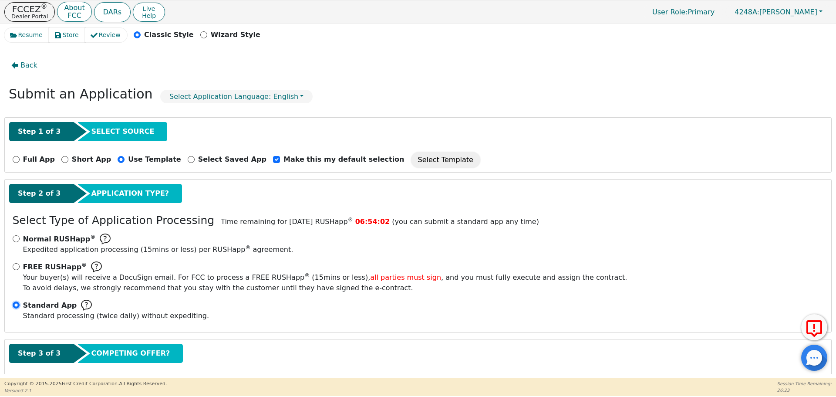
scroll to position [44, 0]
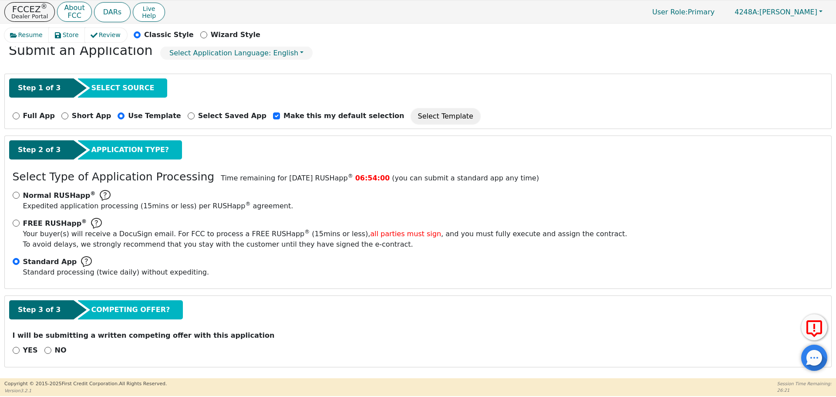
click at [44, 349] on div "NO" at bounding box center [55, 350] width 22 height 10
click at [44, 351] on input "NO" at bounding box center [47, 350] width 7 height 7
radio input "true"
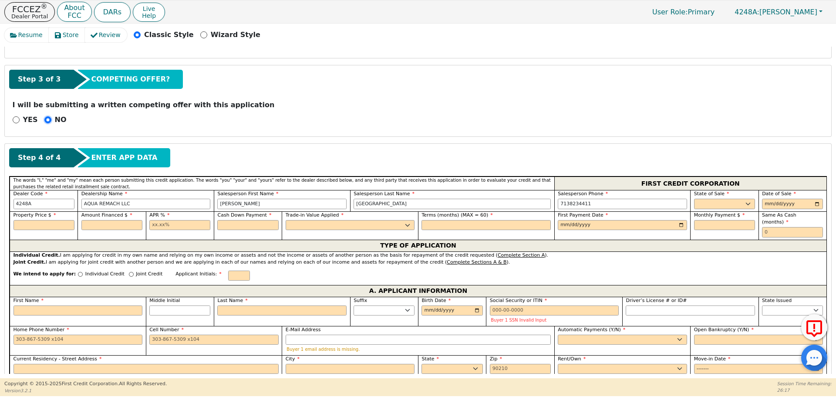
scroll to position [328, 0]
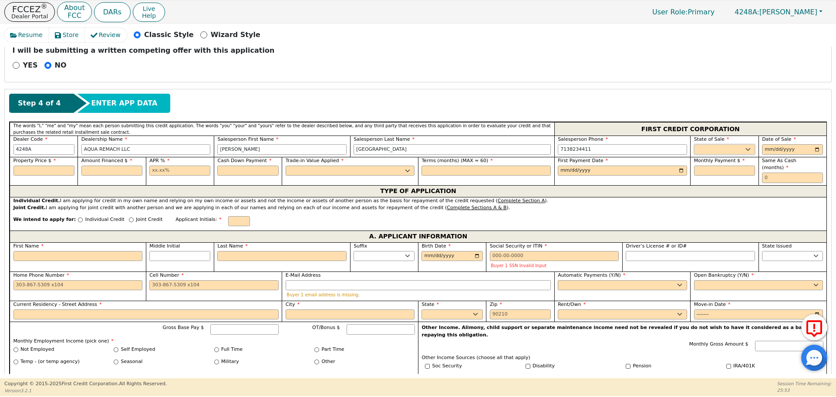
click at [712, 150] on select "AK AL AR AZ CA CO CT DC DE FL [GEOGRAPHIC_DATA] HI IA ID IL IN KS [GEOGRAPHIC_D…" at bounding box center [724, 149] width 61 height 10
select select "[GEOGRAPHIC_DATA]"
click at [694, 144] on select "AK AL AR AZ CA CO CT DC DE FL [GEOGRAPHIC_DATA] HI IA ID IL IN KS [GEOGRAPHIC_D…" at bounding box center [724, 149] width 61 height 10
click at [814, 151] on input "date" at bounding box center [792, 149] width 61 height 10
type input "[DATE]"
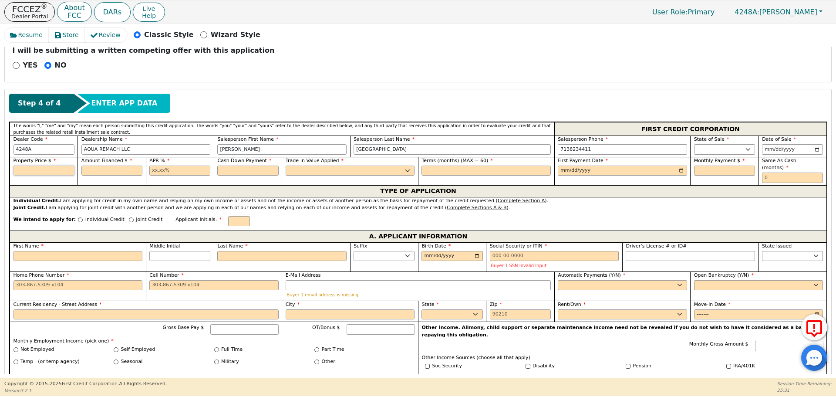
click at [57, 169] on input "text" at bounding box center [44, 170] width 61 height 10
click at [27, 173] on input "text" at bounding box center [44, 170] width 61 height 10
type input "8500.00"
click at [104, 175] on input "text" at bounding box center [111, 170] width 61 height 10
type input "8500.00"
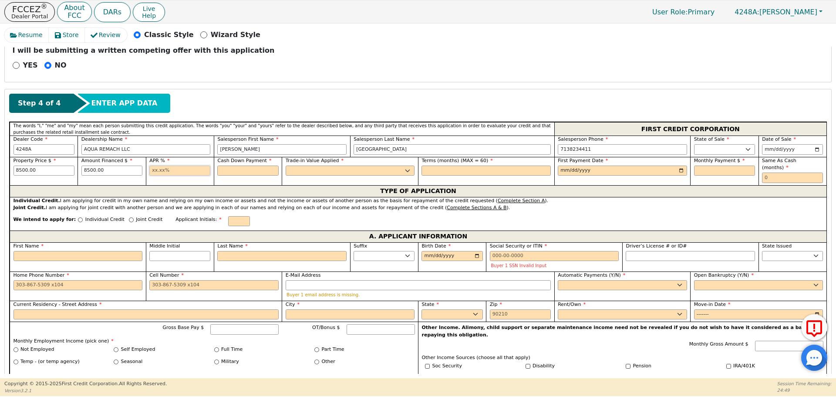
click at [149, 168] on input "text" at bounding box center [179, 170] width 61 height 10
type input "17.99"
click at [246, 171] on input "text" at bounding box center [247, 170] width 61 height 10
type input "0.00"
click at [293, 168] on select "Yes No" at bounding box center [350, 170] width 129 height 10
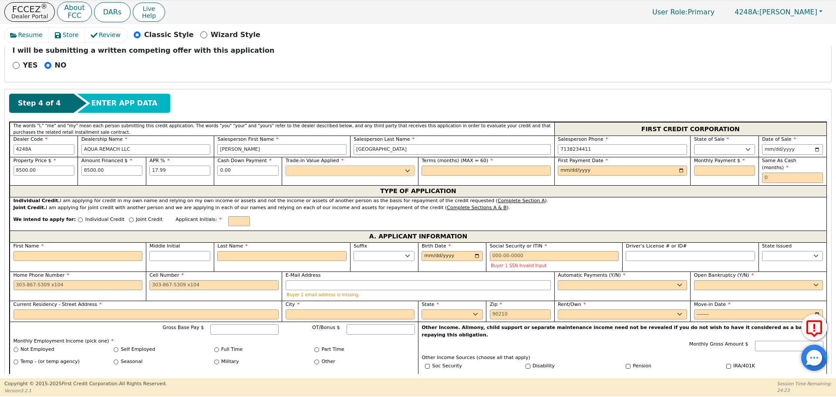
select select "n"
click at [286, 165] on select "Yes No" at bounding box center [350, 170] width 129 height 10
click at [434, 169] on input "text" at bounding box center [486, 170] width 129 height 10
type input "60"
click at [562, 168] on input "date" at bounding box center [622, 170] width 129 height 10
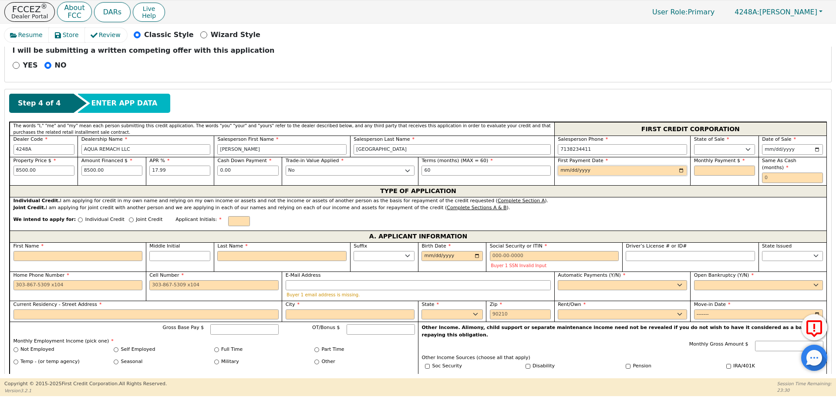
click at [678, 169] on input "date" at bounding box center [622, 170] width 129 height 10
type input "[DATE]"
click at [695, 169] on input "text" at bounding box center [724, 170] width 61 height 10
type input "215.80"
click at [763, 172] on input "text" at bounding box center [792, 177] width 61 height 10
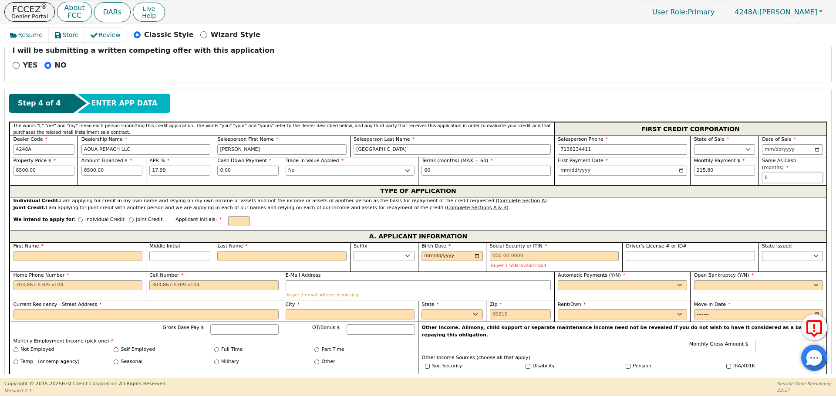
type input "0"
click at [78, 217] on input "Individual Credit" at bounding box center [80, 219] width 5 height 5
radio input "true"
drag, startPoint x: 40, startPoint y: 250, endPoint x: 35, endPoint y: 244, distance: 7.1
click at [40, 251] on input "First Name" at bounding box center [78, 256] width 129 height 10
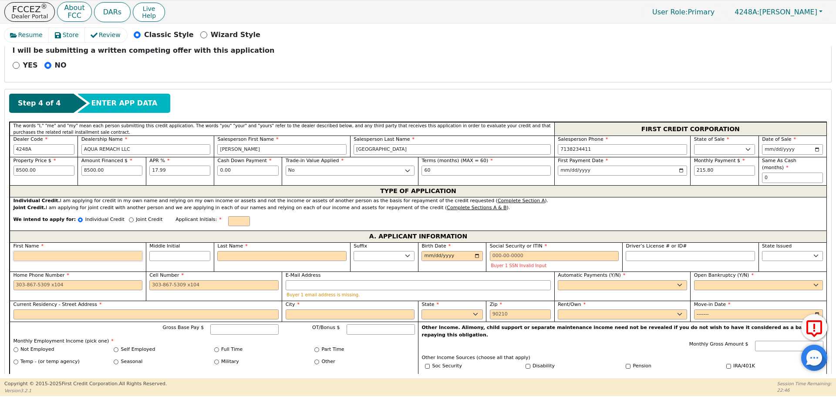
type input "I"
type input "i"
type input "is"
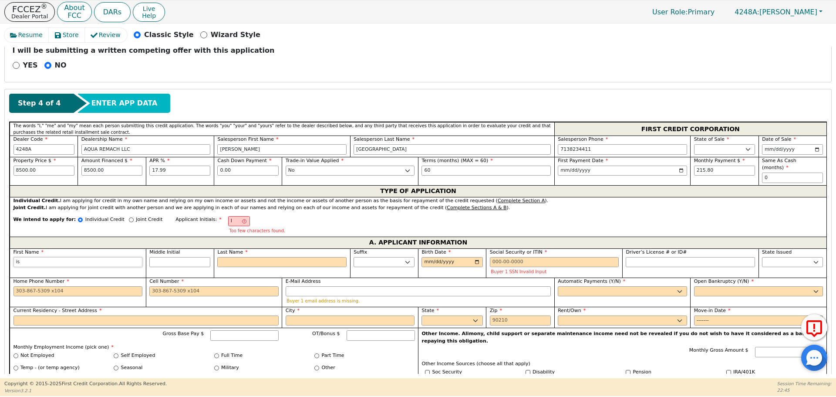
type input "isi"
type input "isid"
type input "isidr"
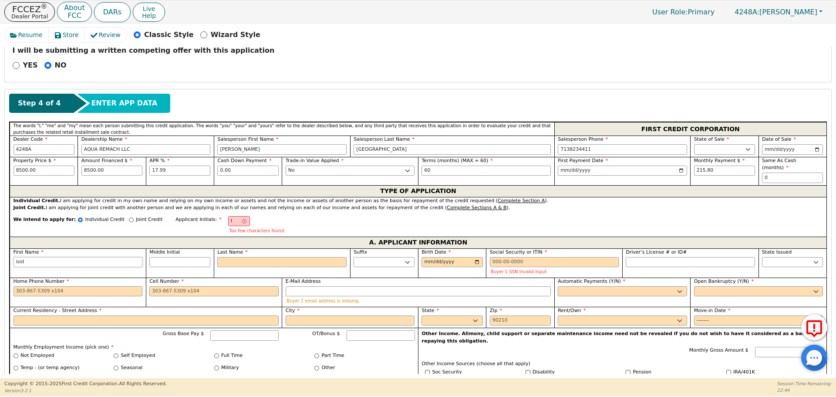
type input "isidr"
type input "[PERSON_NAME]"
type input "isidr"
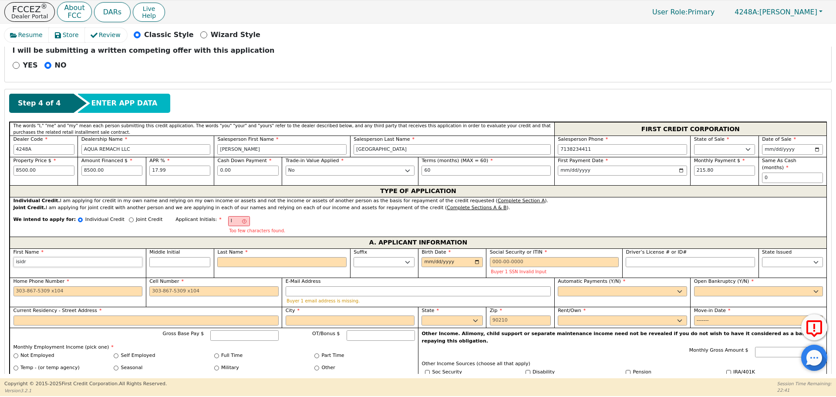
type input "isid"
type input "isi"
type input "is"
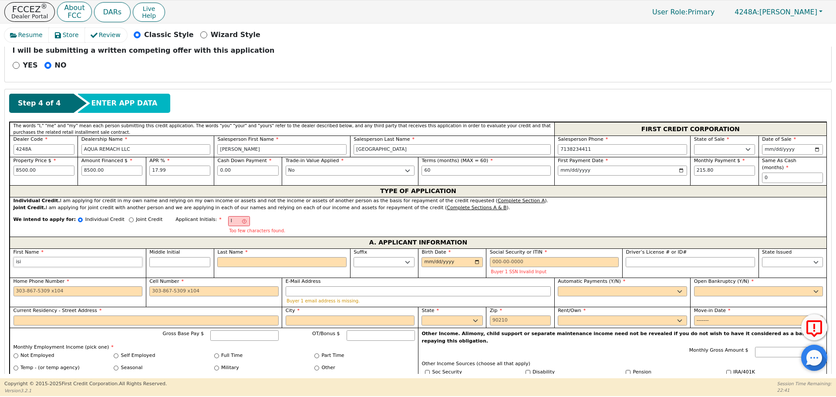
type input "is"
type input "i"
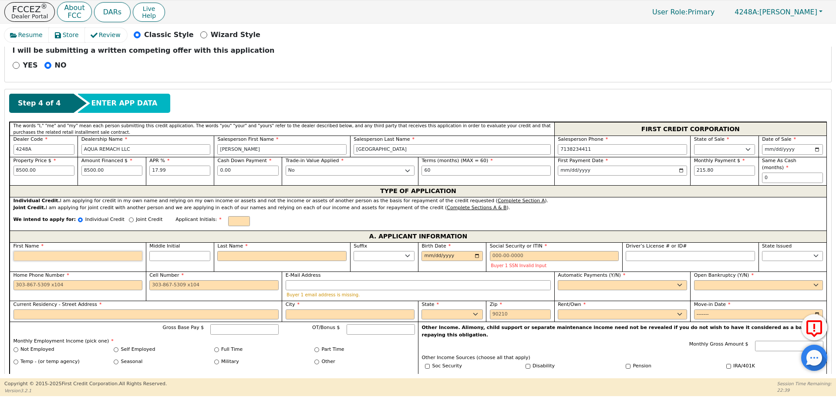
type input "I"
type input "IS"
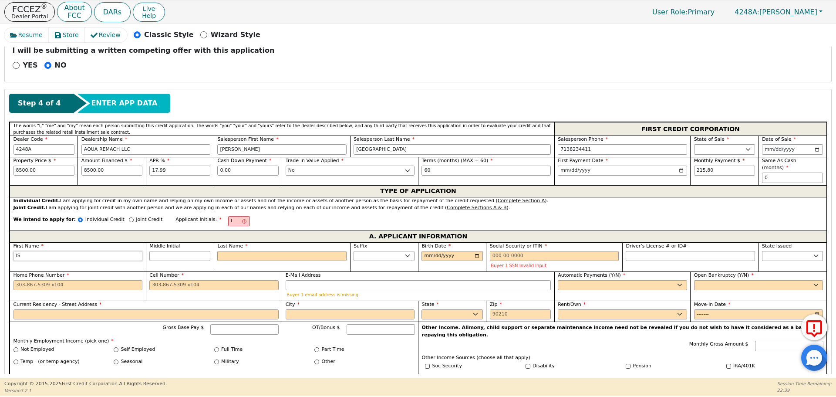
type input "ISI"
type input "ISID"
type input "ISIDR"
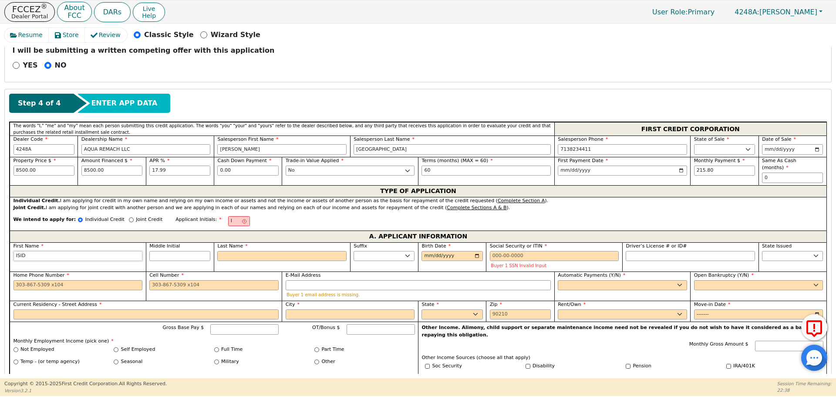
type input "ISIDR"
type input "[PERSON_NAME]"
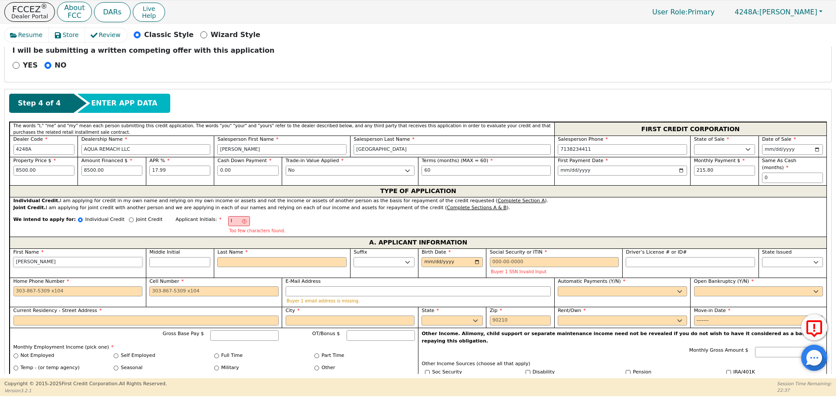
type input "[PERSON_NAME]"
click at [174, 257] on input "Middle Initial" at bounding box center [179, 262] width 61 height 10
type input "IS"
type input "S"
type input "[PERSON_NAME]"
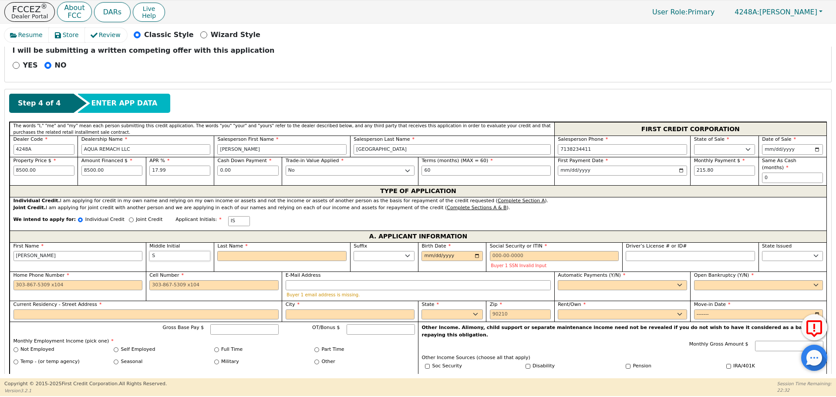
type input "S"
click at [224, 251] on input "Last Name" at bounding box center [281, 256] width 129 height 10
type input "ISH"
type input "H"
type input "[PERSON_NAME]"
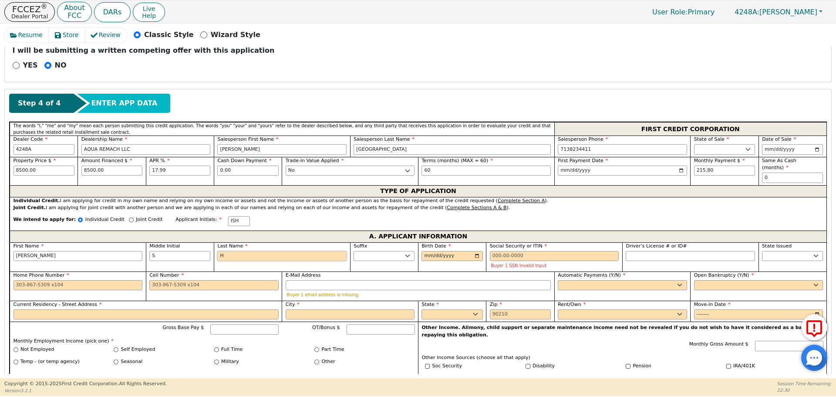
type input "HE"
type input "[PERSON_NAME]"
type input "HER"
type input "[PERSON_NAME] HER"
type input "[PERSON_NAME]"
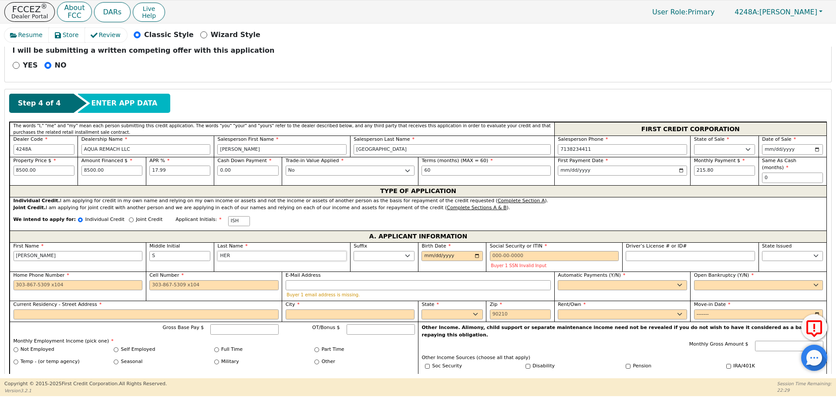
type input "[PERSON_NAME]"
type input "HERNA"
type input "[PERSON_NAME]"
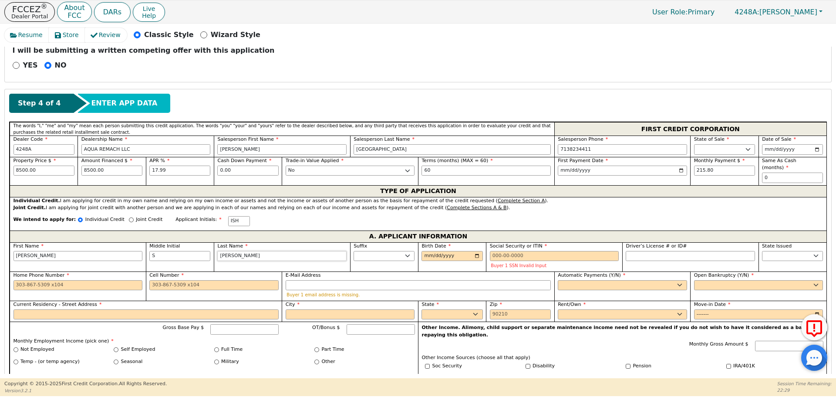
type input "HERNAND"
type input "[PERSON_NAME]"
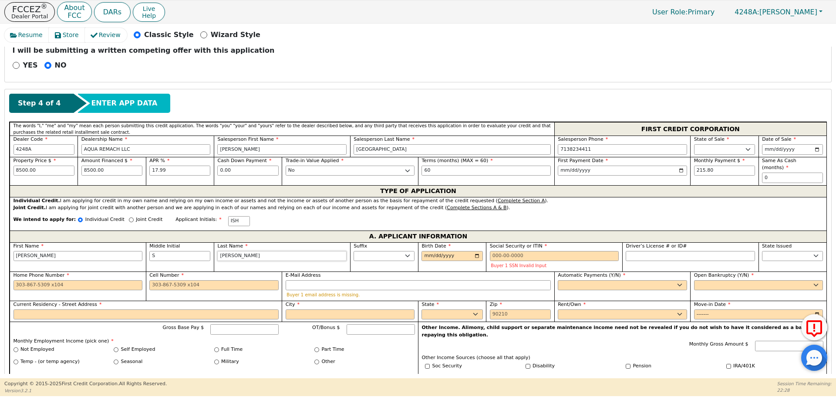
type input "[PERSON_NAME]"
click at [427, 253] on input "Birth Date" at bounding box center [452, 256] width 61 height 10
type input "[DATE]"
click at [490, 251] on input "Social Security or ITIN" at bounding box center [554, 256] width 129 height 10
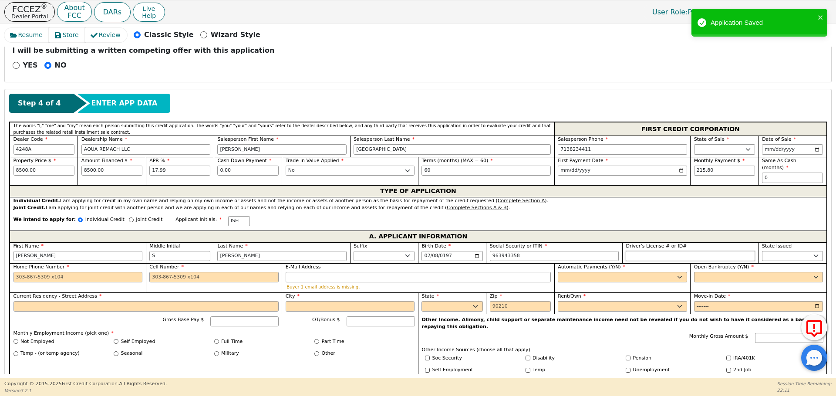
type input "***-**-3358"
click at [644, 251] on input "Driver’s License # or ID#" at bounding box center [690, 256] width 129 height 10
click at [770, 251] on select "AK AL AR AZ CA CO CT DC DE FL [GEOGRAPHIC_DATA] HI IA ID IL IN KS [GEOGRAPHIC_D…" at bounding box center [792, 256] width 61 height 10
select select "[GEOGRAPHIC_DATA]"
click at [772, 251] on select "AK AL AR AZ CA CO CT DC DE FL [GEOGRAPHIC_DATA] HI IA ID IL IN KS [GEOGRAPHIC_D…" at bounding box center [792, 256] width 61 height 10
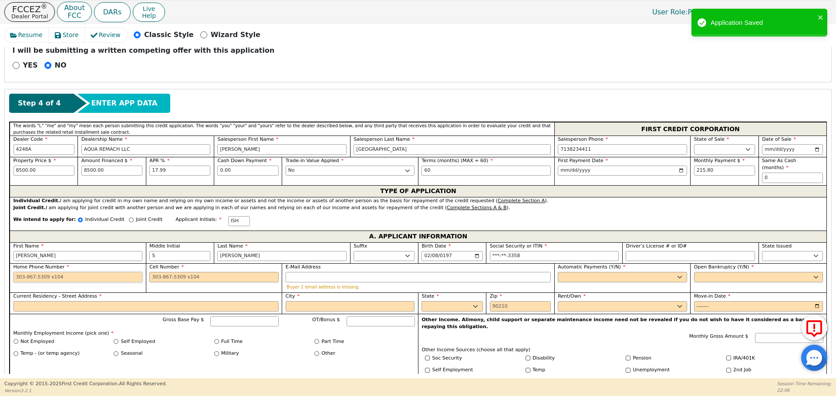
click at [24, 272] on input "Home Phone Number" at bounding box center [78, 277] width 129 height 10
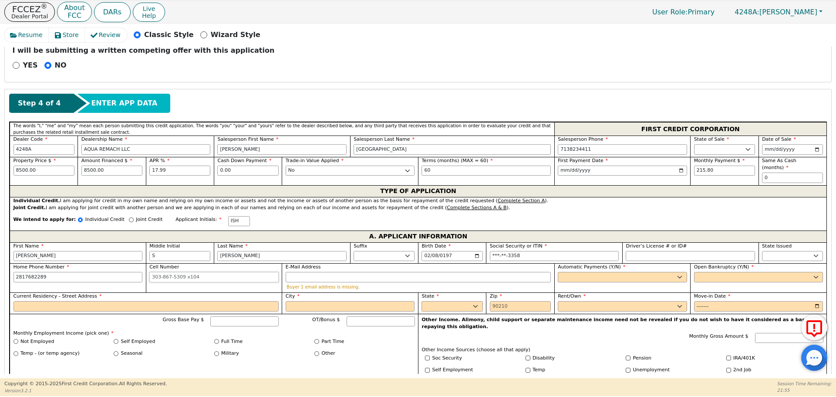
type input "[PHONE_NUMBER]"
click at [154, 272] on input "Cell Number" at bounding box center [213, 277] width 129 height 10
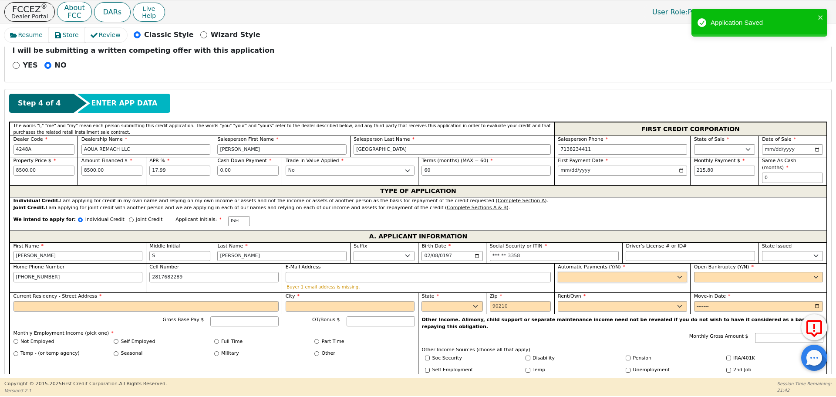
type input "[PHONE_NUMBER]"
click at [565, 272] on select "Yes No" at bounding box center [622, 277] width 129 height 10
select select "y"
click at [558, 272] on select "Yes No" at bounding box center [622, 277] width 129 height 10
type input "[PERSON_NAME]"
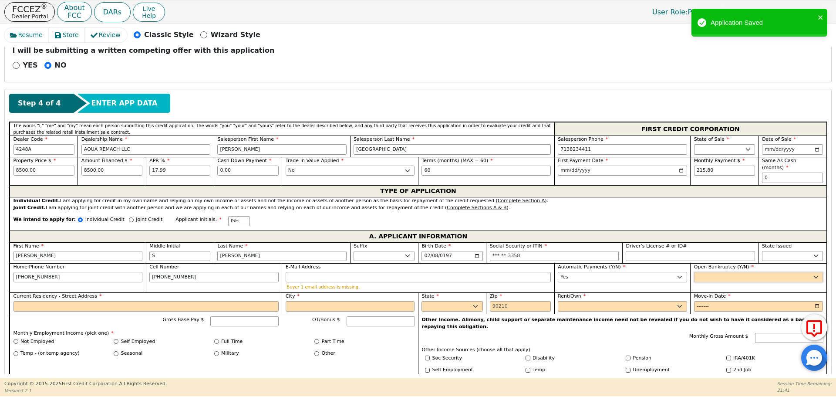
drag, startPoint x: 693, startPoint y: 267, endPoint x: 691, endPoint y: 271, distance: 4.9
click at [694, 272] on select "Yes No" at bounding box center [758, 277] width 129 height 10
select select "n"
click at [694, 272] on select "Yes No" at bounding box center [758, 277] width 129 height 10
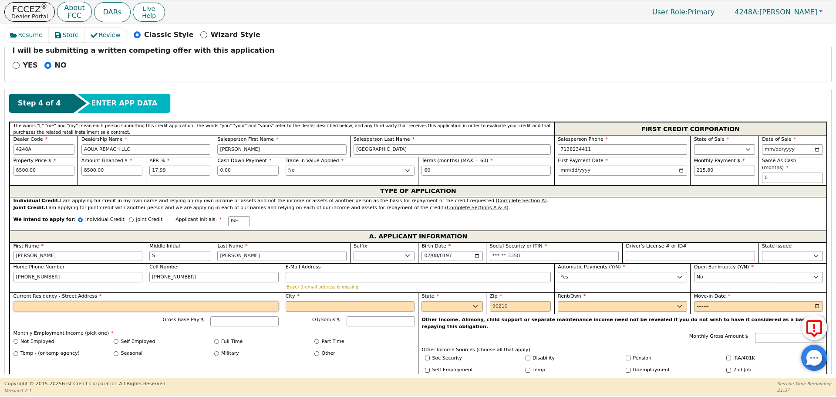
click at [30, 301] on input "Current Residency - Street Address" at bounding box center [146, 306] width 265 height 10
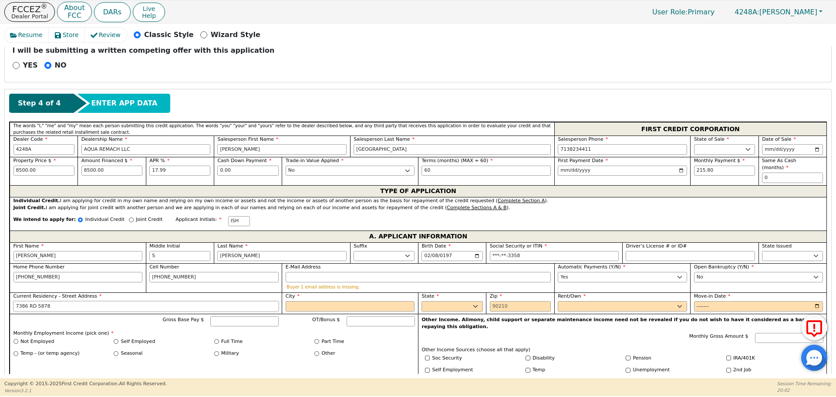
type input "7386 RD 5878"
click at [300, 301] on input "City" at bounding box center [350, 306] width 129 height 10
type input "[GEOGRAPHIC_DATA]"
click at [449, 301] on select "AK AL AR AZ CA CO CT DC DE FL [GEOGRAPHIC_DATA] HI IA ID IL IN KS [GEOGRAPHIC_D…" at bounding box center [452, 306] width 61 height 10
select select "[GEOGRAPHIC_DATA]"
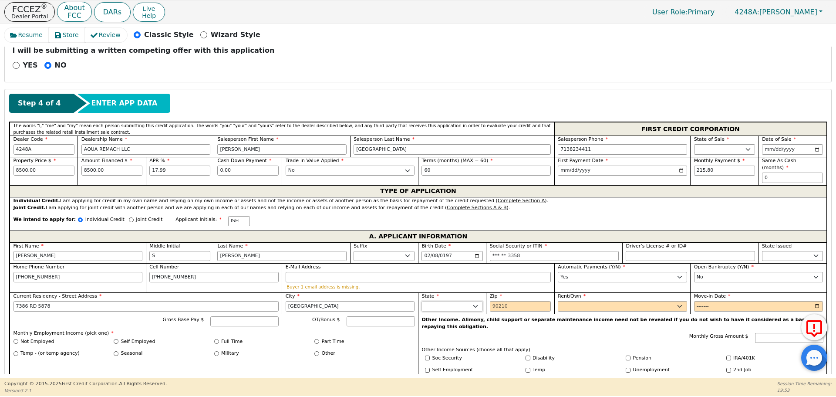
click at [457, 301] on select "AK AL AR AZ CA CO CT DC DE FL [GEOGRAPHIC_DATA] HI IA ID IL IN KS [GEOGRAPHIC_D…" at bounding box center [452, 306] width 61 height 10
click at [493, 301] on input "Zip" at bounding box center [520, 306] width 61 height 10
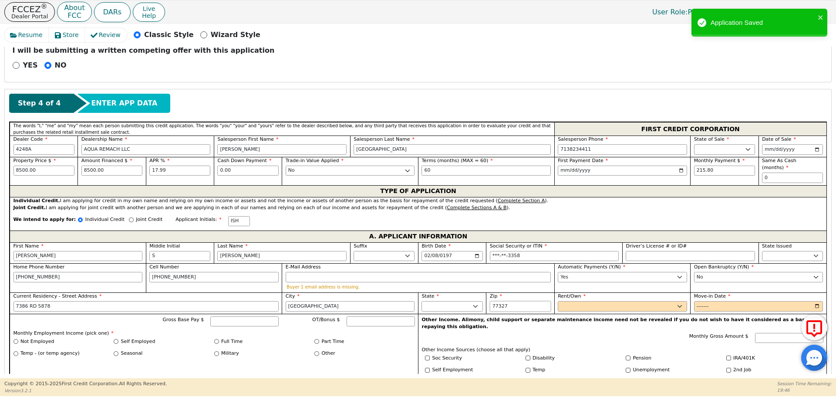
type input "77327"
click at [577, 301] on select "Rent Own" at bounding box center [622, 306] width 129 height 10
click at [558, 301] on select "Rent Own" at bounding box center [622, 306] width 129 height 10
click at [678, 301] on select "Rent Own" at bounding box center [622, 306] width 129 height 10
select select "Rent"
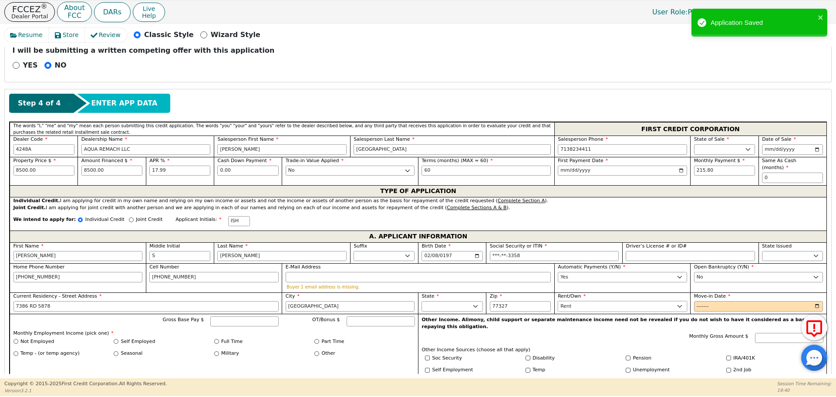
click at [558, 301] on select "Rent Own" at bounding box center [622, 306] width 129 height 10
click at [700, 301] on input "Move-in Date" at bounding box center [758, 306] width 129 height 10
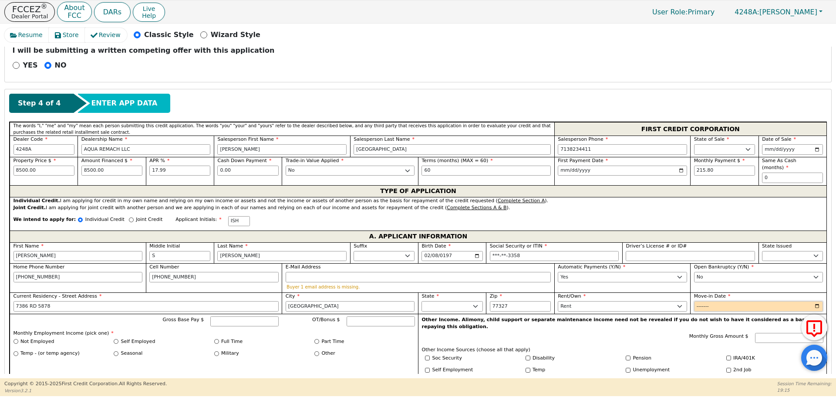
click at [719, 301] on input "Move-in Date" at bounding box center [758, 306] width 129 height 10
type input "2025-01"
drag, startPoint x: 217, startPoint y: 334, endPoint x: 234, endPoint y: 326, distance: 18.5
click at [217, 339] on input "Full Time" at bounding box center [216, 341] width 5 height 5
radio input "true"
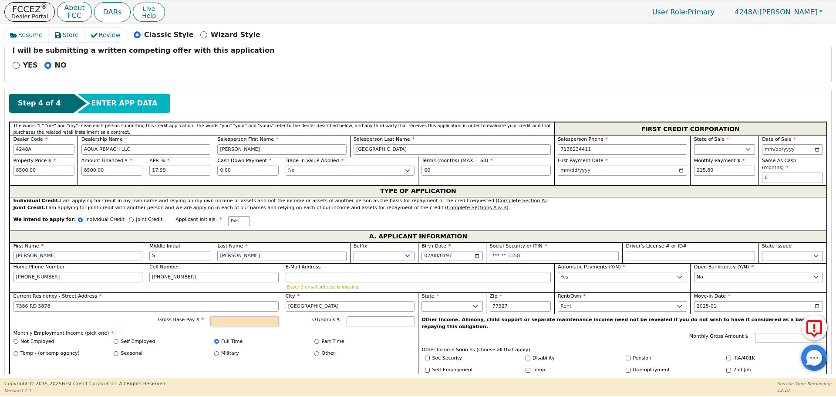
click at [237, 316] on input "Gross Base Pay $" at bounding box center [244, 321] width 68 height 10
type input "2500.00"
click at [274, 358] on div "Gross Base Pay $ 2500.00 OT/Bonus $ Monthly Employment Income (pick one) * Not …" at bounding box center [214, 353] width 409 height 78
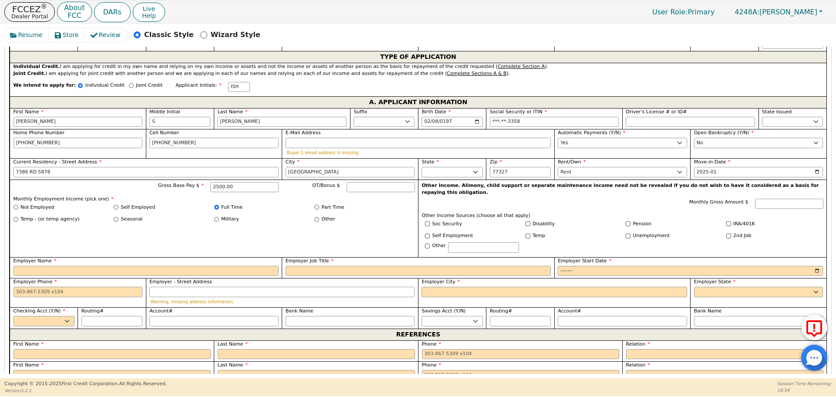
scroll to position [498, 0]
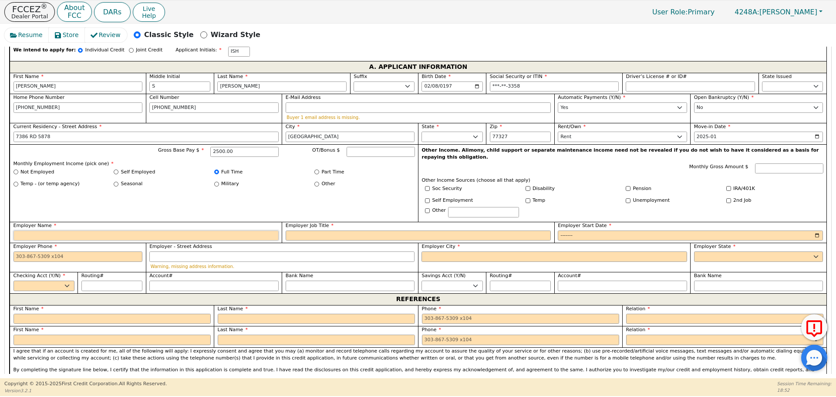
click at [51, 230] on input "Employer Name" at bounding box center [146, 235] width 265 height 10
type input "PAIN COMERCIAL"
click at [296, 230] on input "Employer Job Title" at bounding box center [418, 235] width 265 height 10
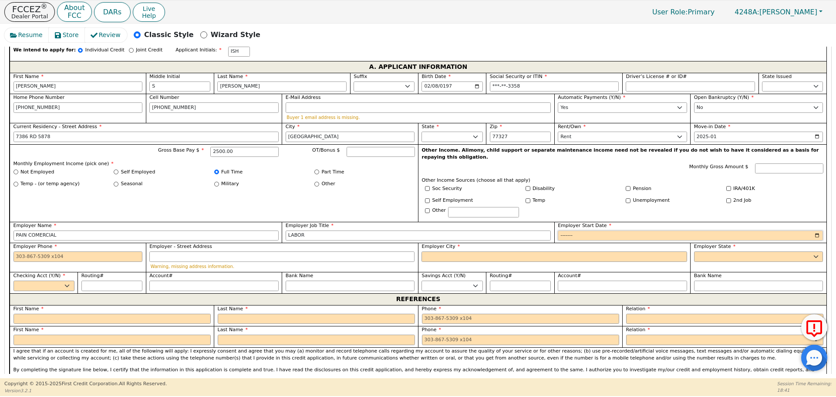
type input "LABOR"
click at [564, 230] on input "Employer Start Date" at bounding box center [690, 235] width 265 height 10
click at [581, 230] on input "Employer Start Date" at bounding box center [690, 235] width 265 height 10
type input "2015-01"
click at [17, 251] on input "Employer Phone" at bounding box center [78, 256] width 129 height 10
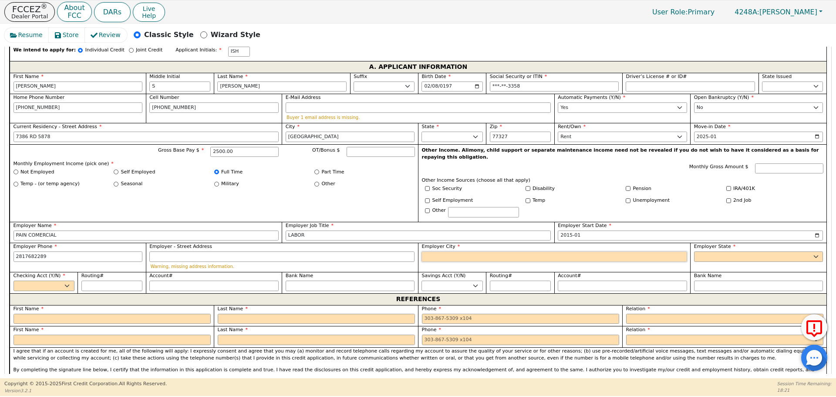
type input "[PHONE_NUMBER]"
click at [442, 251] on input "Employer City" at bounding box center [554, 256] width 265 height 10
type input "[GEOGRAPHIC_DATA]"
click at [704, 251] on select "AK AL AR AZ CA CO CT DC DE FL [GEOGRAPHIC_DATA] HI IA ID [GEOGRAPHIC_DATA] IN K…" at bounding box center [758, 256] width 129 height 10
select select "[GEOGRAPHIC_DATA]"
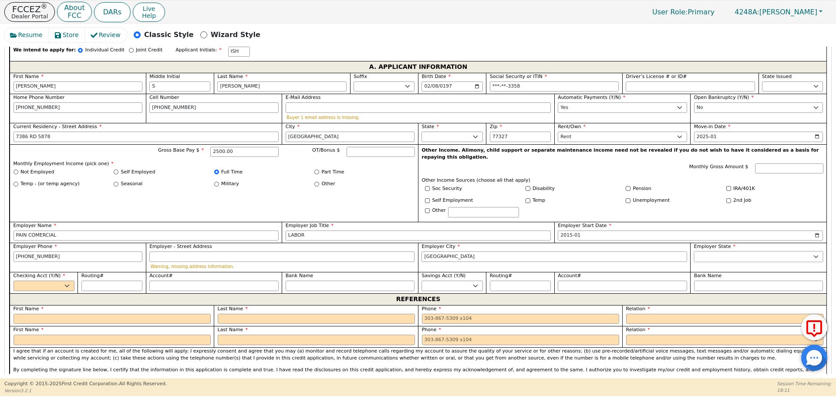
click at [701, 251] on select "AK AL AR AZ CA CO CT DC DE FL [GEOGRAPHIC_DATA] HI IA ID [GEOGRAPHIC_DATA] IN K…" at bounding box center [758, 256] width 129 height 10
click at [65, 280] on select "Yes No" at bounding box center [44, 285] width 61 height 10
select select "y"
click at [14, 280] on select "Yes No" at bounding box center [44, 285] width 61 height 10
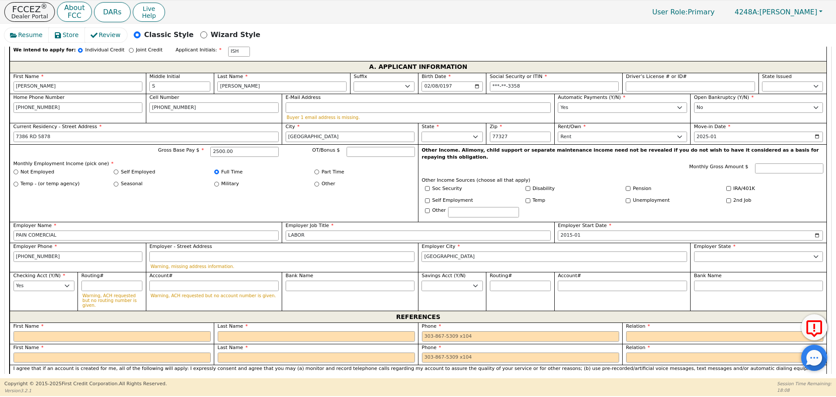
click at [24, 322] on div "First Name" at bounding box center [112, 332] width 204 height 21
click at [24, 331] on input "text" at bounding box center [112, 336] width 197 height 10
type input "[PERSON_NAME]"
click at [227, 331] on input "text" at bounding box center [316, 336] width 197 height 10
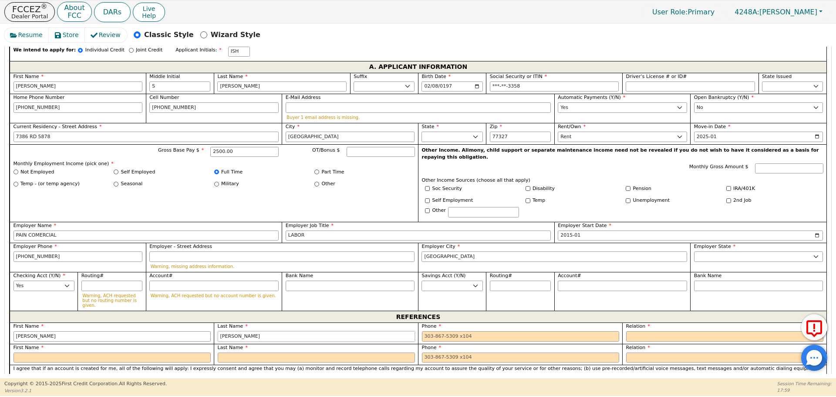
type input "[PERSON_NAME]"
click at [425, 331] on input "tel" at bounding box center [520, 336] width 197 height 10
type input "[PHONE_NUMBER]"
click at [638, 331] on select "FATHER MOTHER SISTER BROTHER DAUGHTER SON CO-WORKER NEIGHBOR FRIEND COUSIN G-MO…" at bounding box center [724, 336] width 197 height 10
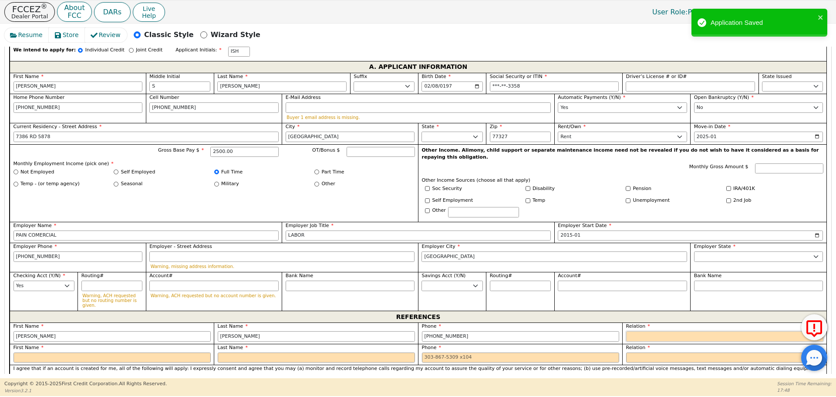
select select "FRIEND"
click at [626, 331] on select "FATHER MOTHER SISTER BROTHER DAUGHTER SON CO-WORKER NEIGHBOR FRIEND COUSIN G-MO…" at bounding box center [724, 336] width 197 height 10
click at [23, 352] on input "text" at bounding box center [112, 357] width 197 height 10
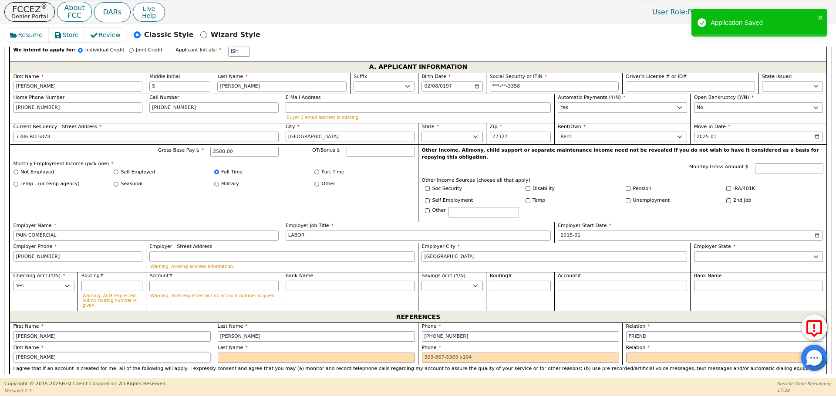
type input "[PERSON_NAME]"
click at [239, 352] on input "text" at bounding box center [316, 357] width 197 height 10
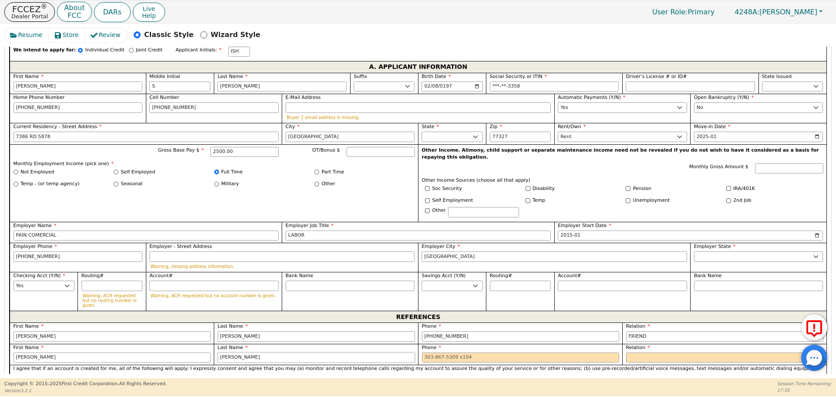
type input "[PERSON_NAME]"
click at [423, 352] on input "tel" at bounding box center [520, 357] width 197 height 10
type input "[PHONE_NUMBER]"
click at [635, 352] on select "FATHER MOTHER SISTER BROTHER DAUGHTER SON CO-WORKER NEIGHBOR FRIEND COUSIN G-MO…" at bounding box center [724, 357] width 197 height 10
select select "FRIEND"
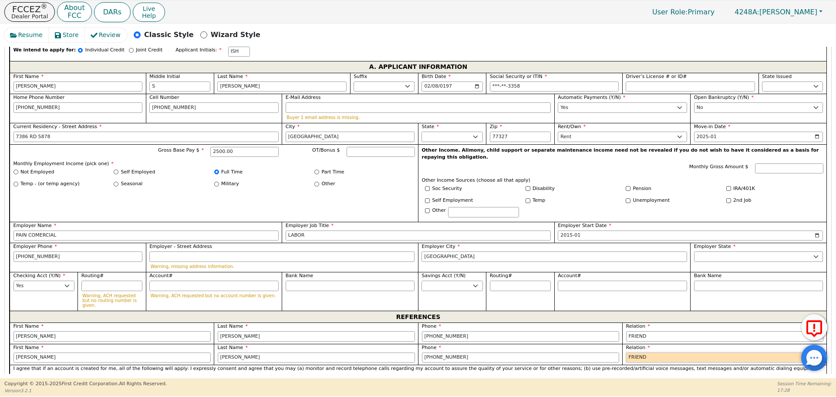
click at [626, 352] on select "FATHER MOTHER SISTER BROTHER DAUGHTER SON CO-WORKER NEIGHBOR FRIEND COUSIN G-MO…" at bounding box center [724, 357] width 197 height 10
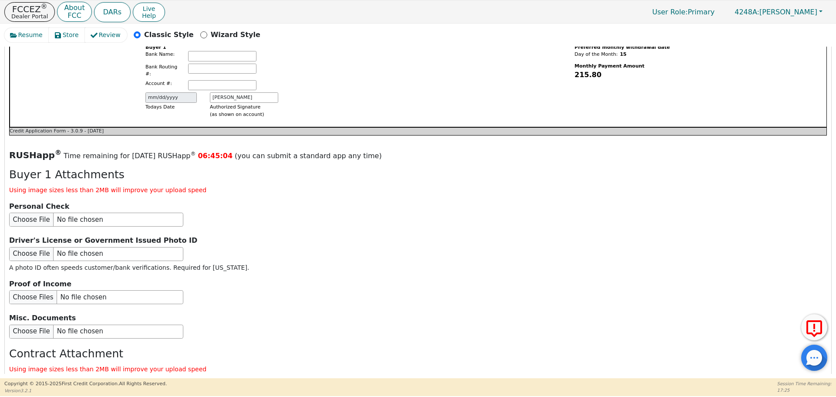
scroll to position [1016, 0]
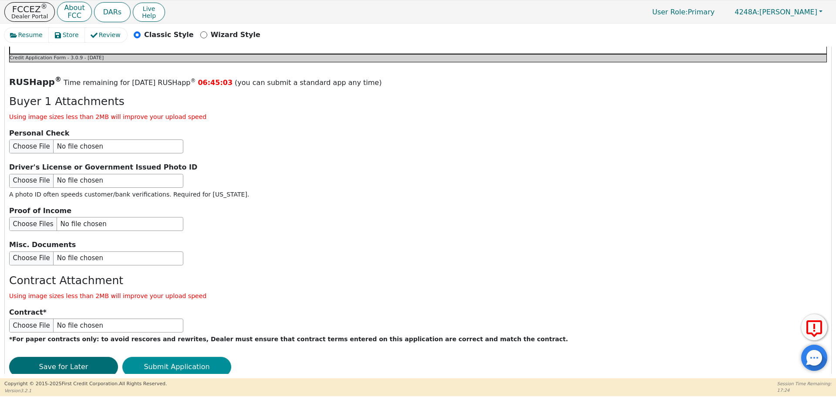
click at [203, 357] on button "Submit Application" at bounding box center [176, 367] width 109 height 20
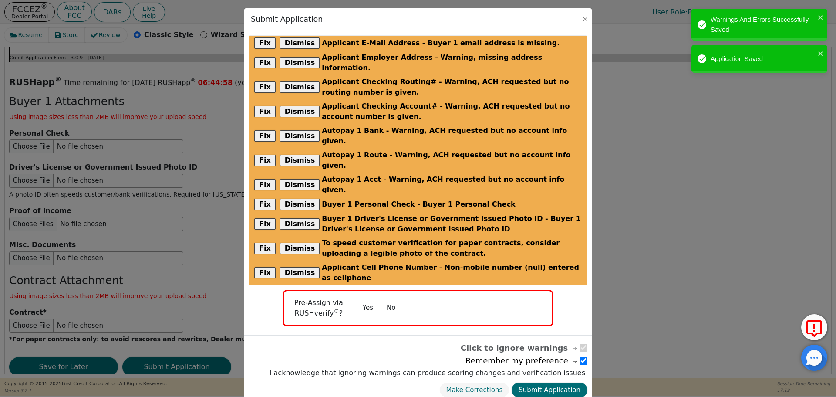
click at [391, 300] on button "No" at bounding box center [391, 307] width 23 height 15
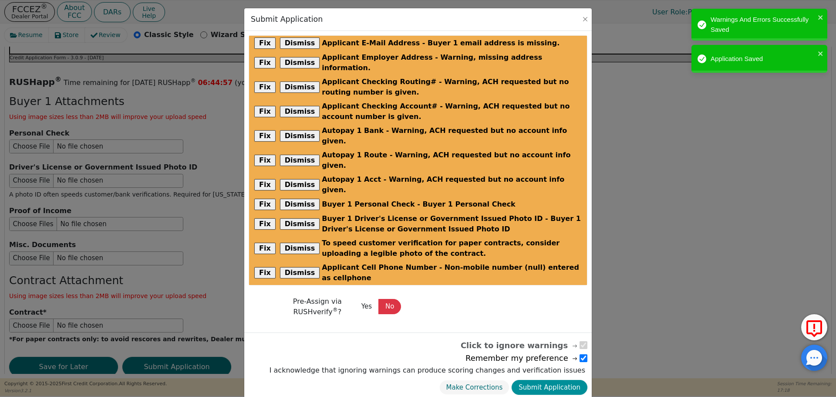
click at [564, 380] on button "Submit Application" at bounding box center [550, 387] width 76 height 15
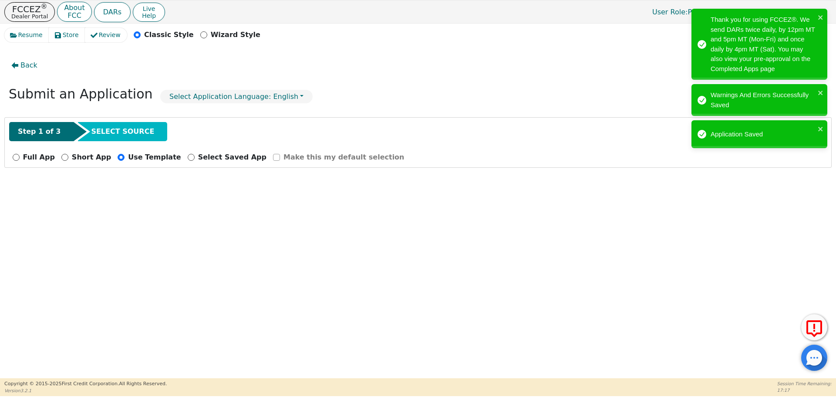
radio input "false"
checkbox input "false"
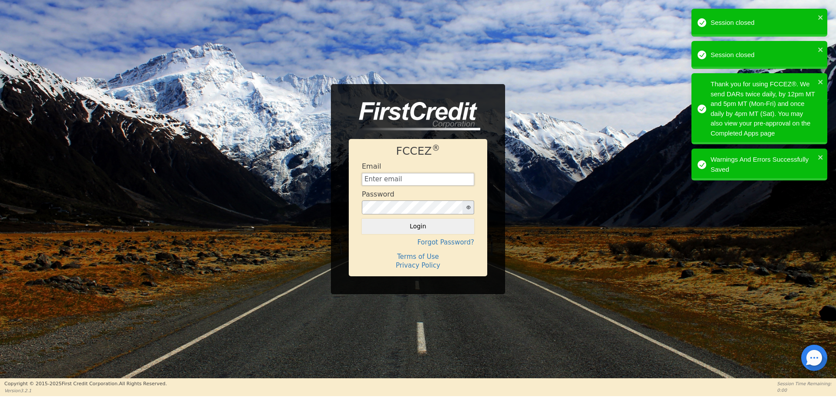
type input "[EMAIL_ADDRESS][DOMAIN_NAME]"
